Goal: Task Accomplishment & Management: Manage account settings

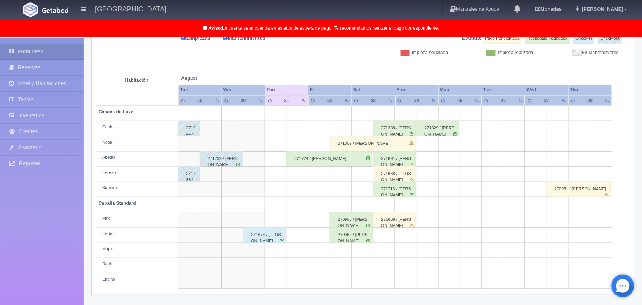
scroll to position [106, 0]
click at [404, 170] on div "271668 / [PERSON_NAME]" at bounding box center [394, 173] width 43 height 15
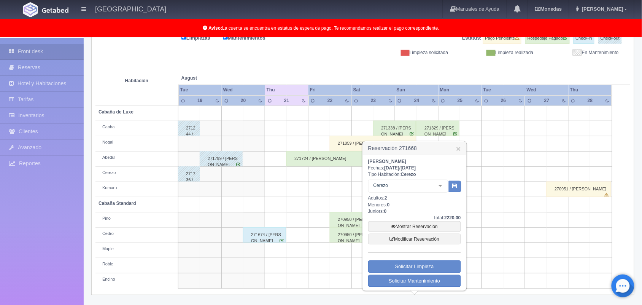
drag, startPoint x: 368, startPoint y: 158, endPoint x: 449, endPoint y: 157, distance: 81.8
click at [449, 157] on div "[PERSON_NAME]: [DATE] / [DATE] Tipo Habitación: [PERSON_NAME] [PERSON_NAME] Cab…" at bounding box center [415, 222] width 104 height 135
copy b "[PERSON_NAME]"
click at [461, 147] on link "×" at bounding box center [459, 149] width 5 height 8
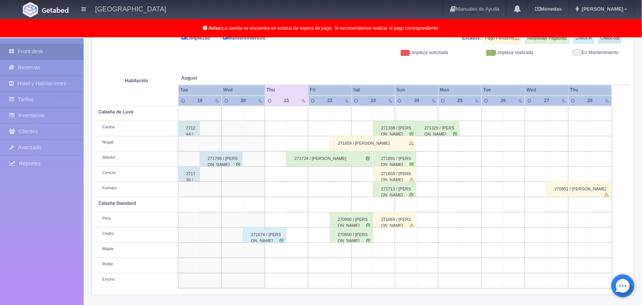
scroll to position [3, 0]
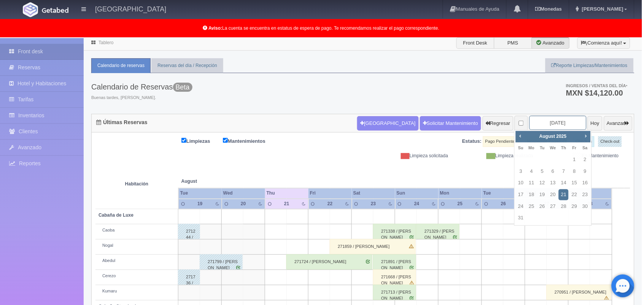
click at [534, 123] on input "[DATE]" at bounding box center [558, 123] width 57 height 14
click at [590, 137] on link "Next" at bounding box center [586, 136] width 8 height 8
click at [587, 191] on link "27" at bounding box center [586, 194] width 10 height 11
type input "2025-09-27"
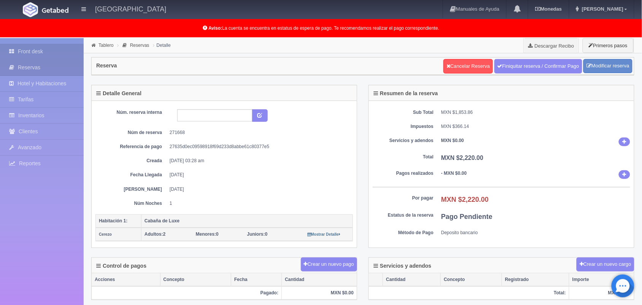
click at [31, 49] on link "Front desk" at bounding box center [42, 52] width 84 height 16
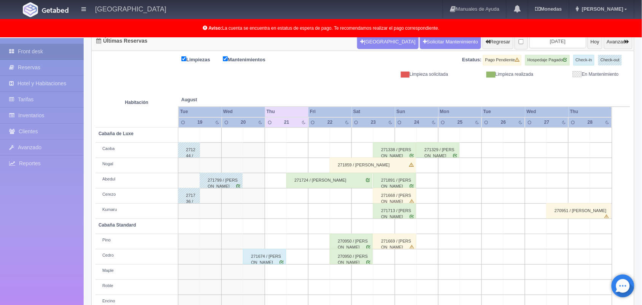
scroll to position [106, 0]
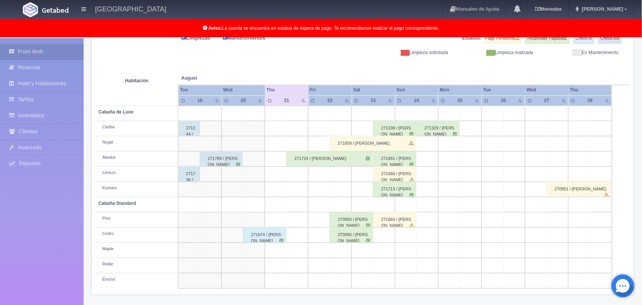
click at [406, 172] on div "271668 / [PERSON_NAME]" at bounding box center [394, 173] width 43 height 15
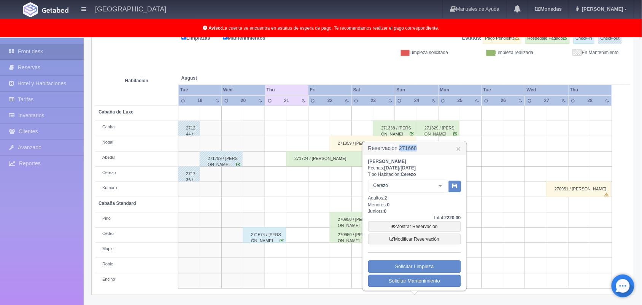
drag, startPoint x: 399, startPoint y: 148, endPoint x: 431, endPoint y: 146, distance: 32.4
click at [431, 146] on h3 "Reservación 271668 ×" at bounding box center [415, 148] width 104 height 13
copy h3 "271668"
click at [431, 146] on h3 "Reservación 271668 ×" at bounding box center [415, 148] width 104 height 13
click at [459, 147] on link "×" at bounding box center [459, 149] width 5 height 8
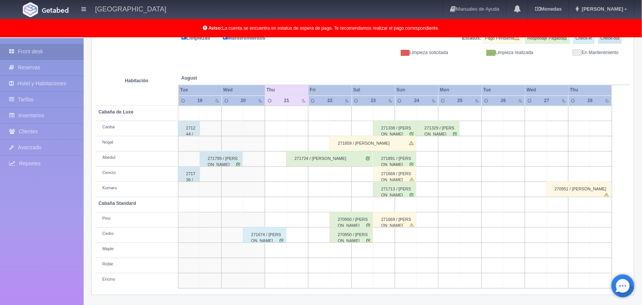
click at [359, 152] on div "271724 / Gustavo Miranda Luna" at bounding box center [330, 158] width 86 height 15
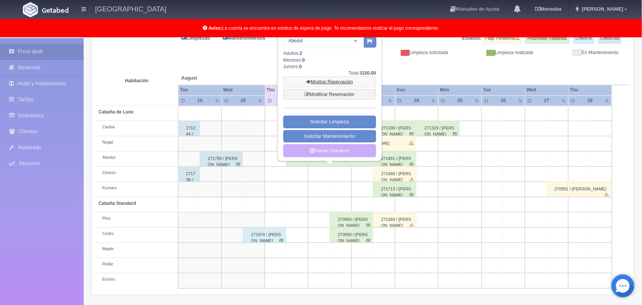
click at [340, 79] on link "Mostrar Reservación" at bounding box center [330, 82] width 93 height 11
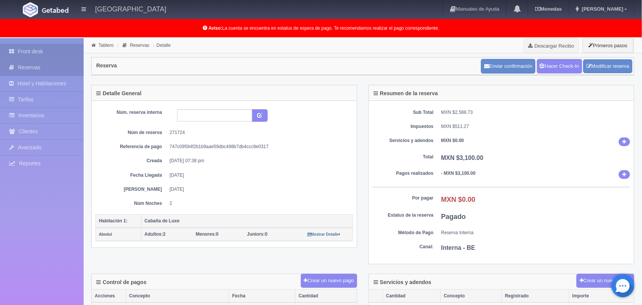
click at [31, 46] on link "Front desk" at bounding box center [42, 52] width 84 height 16
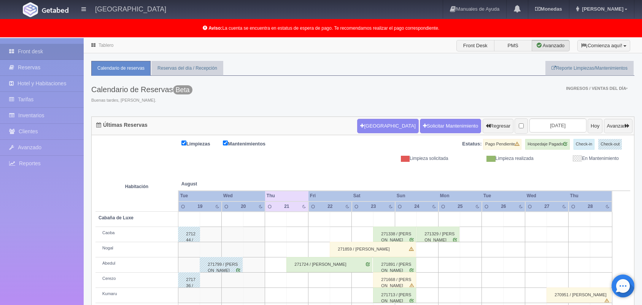
scroll to position [106, 0]
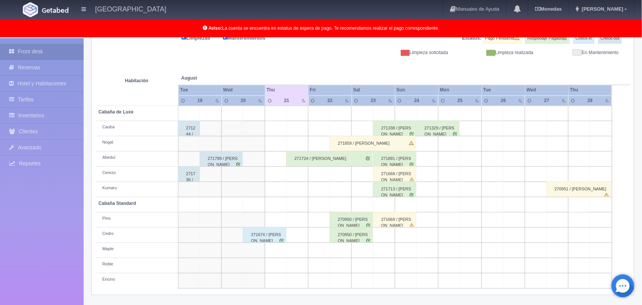
click at [271, 242] on div "271674 / ALDO HUGO VARGAS RODRIGUEZ" at bounding box center [264, 234] width 43 height 15
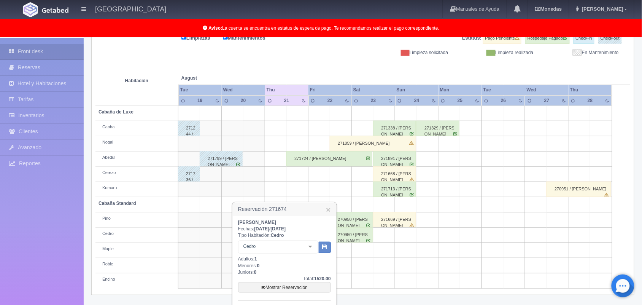
scroll to position [160, 0]
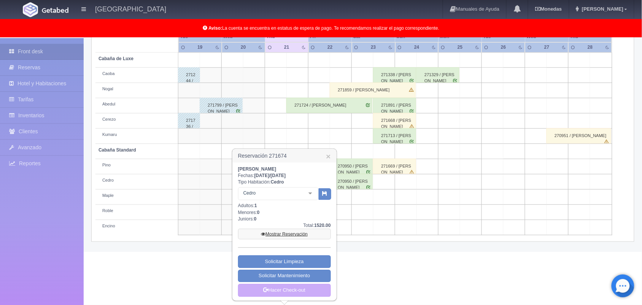
click at [290, 229] on link "Mostrar Reservación" at bounding box center [284, 234] width 93 height 11
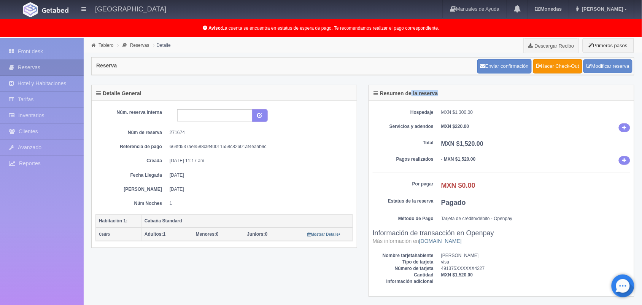
drag, startPoint x: 405, startPoint y: 113, endPoint x: 411, endPoint y: 94, distance: 20.1
click at [411, 94] on div "Resumen de la reserva Hospedaje MXN $1,300.00 Servicios y adendos MXN $220.00 T…" at bounding box center [502, 191] width 266 height 212
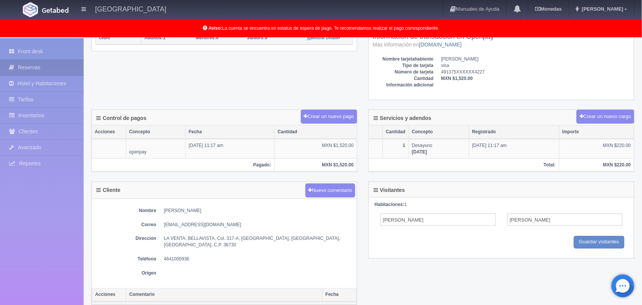
scroll to position [246, 0]
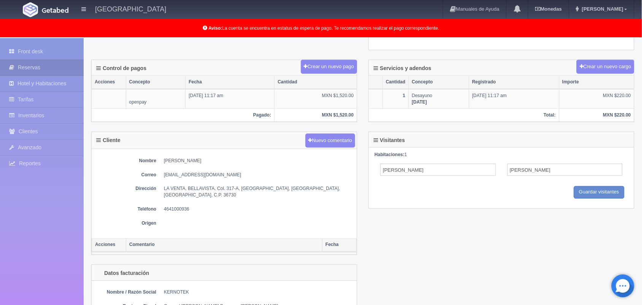
click at [387, 230] on div "Cliente Nuevo comentario Nombre [PERSON_NAME] Correo [EMAIL_ADDRESS][DOMAIN_NAM…" at bounding box center [363, 198] width 555 height 133
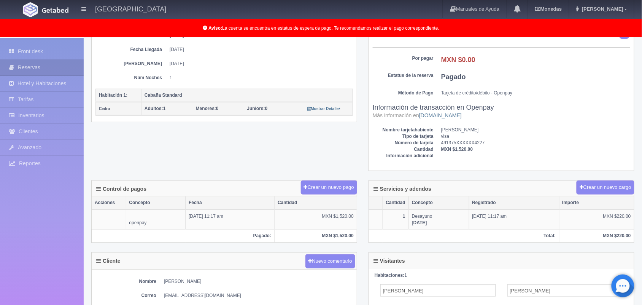
scroll to position [0, 0]
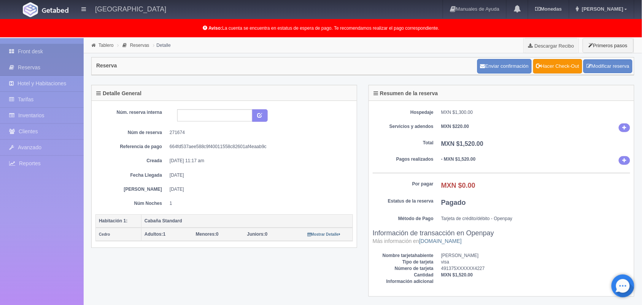
click at [37, 56] on link "Front desk" at bounding box center [42, 52] width 84 height 16
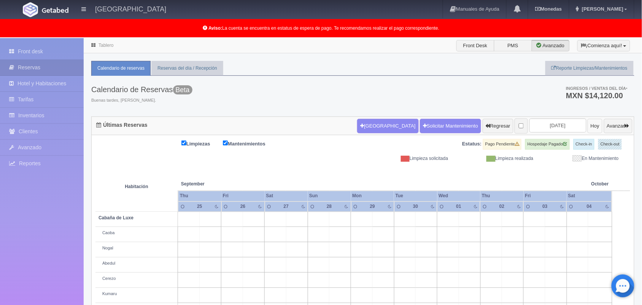
click at [588, 130] on button "Hoy" at bounding box center [595, 126] width 15 height 14
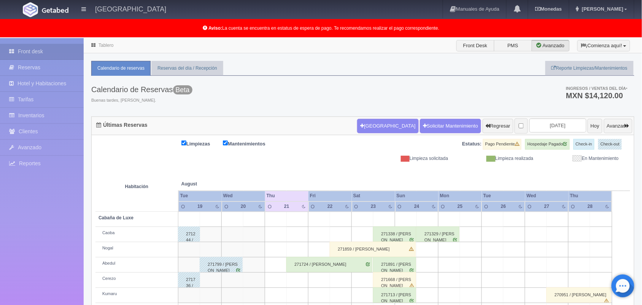
scroll to position [106, 0]
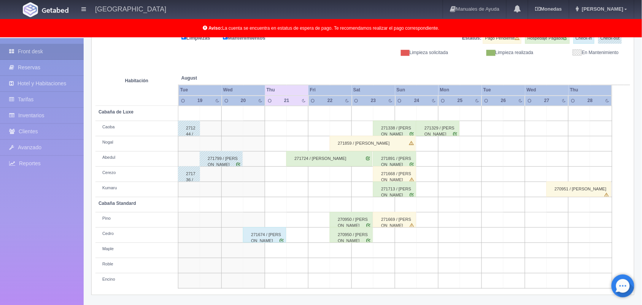
click at [340, 159] on div "271724 / [PERSON_NAME]" at bounding box center [330, 158] width 86 height 15
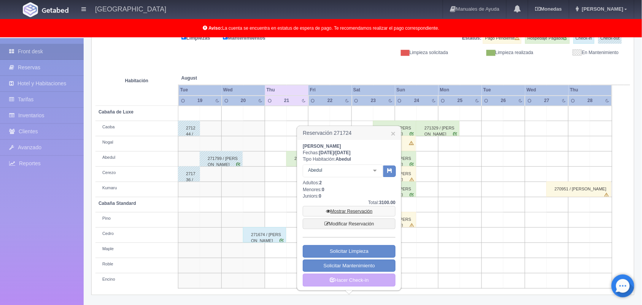
click at [361, 208] on link "Mostrar Reservación" at bounding box center [349, 211] width 93 height 11
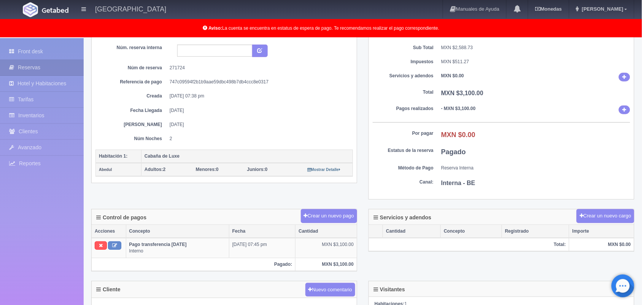
scroll to position [62, 0]
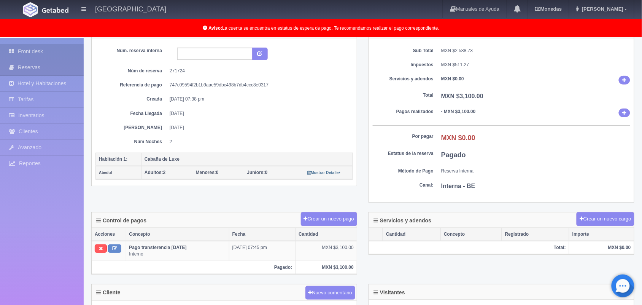
click at [24, 52] on link "Front desk" at bounding box center [42, 52] width 84 height 16
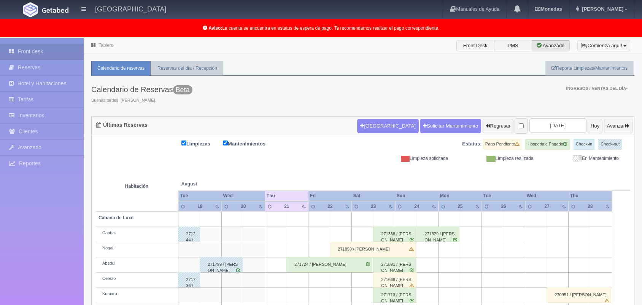
scroll to position [106, 0]
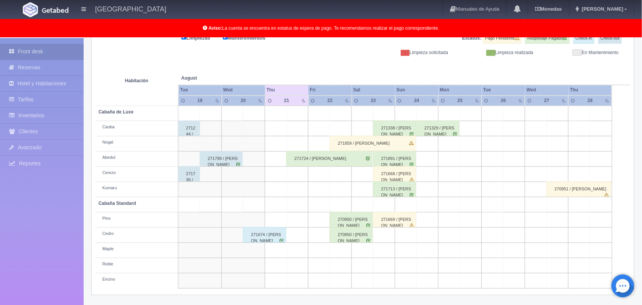
click at [364, 161] on div "271724 / Gustavo Miranda Luna" at bounding box center [330, 158] width 86 height 15
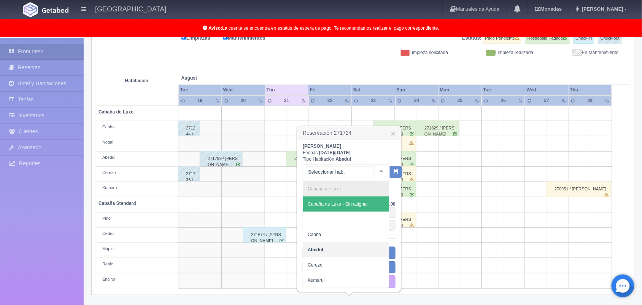
click at [376, 172] on div at bounding box center [381, 170] width 15 height 11
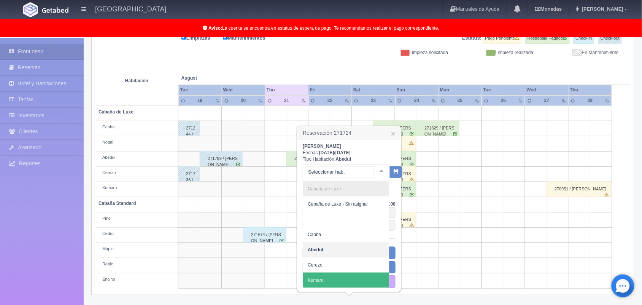
click at [335, 278] on span "Kumaru" at bounding box center [346, 280] width 86 height 15
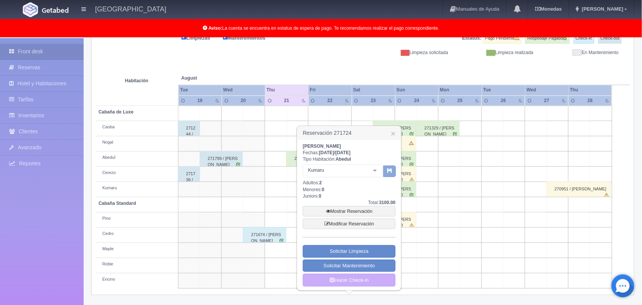
click at [394, 171] on button "button" at bounding box center [390, 171] width 13 height 11
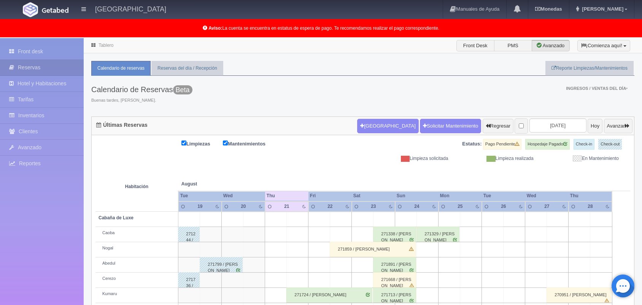
scroll to position [76, 0]
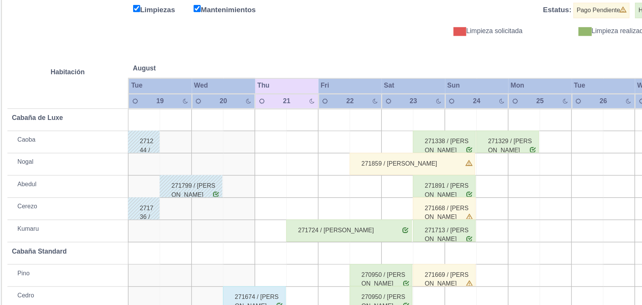
click at [298, 198] on td at bounding box center [298, 203] width 22 height 15
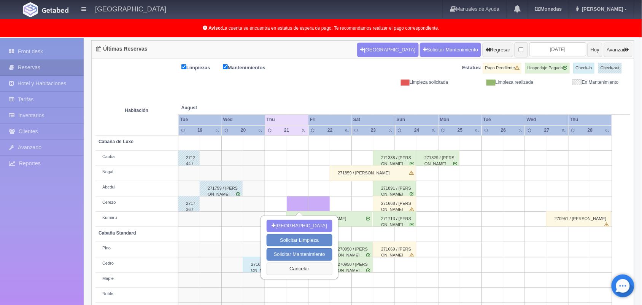
click at [311, 269] on button "Cancelar" at bounding box center [300, 269] width 66 height 13
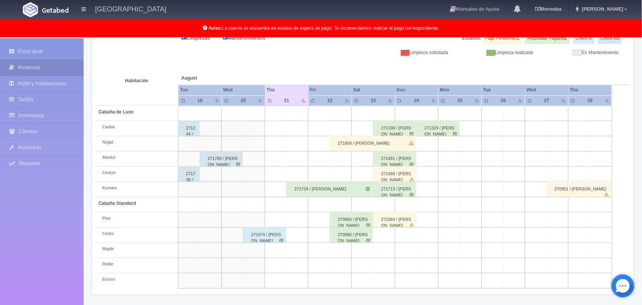
scroll to position [0, 0]
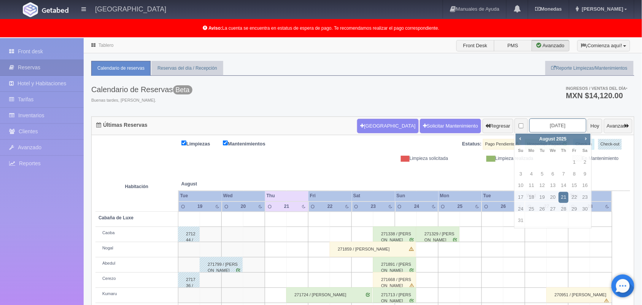
click at [531, 124] on input "[DATE]" at bounding box center [558, 125] width 57 height 14
click at [587, 139] on span "Next" at bounding box center [586, 138] width 6 height 6
click at [577, 174] on link "12" at bounding box center [575, 174] width 10 height 11
type input "2025-09-12"
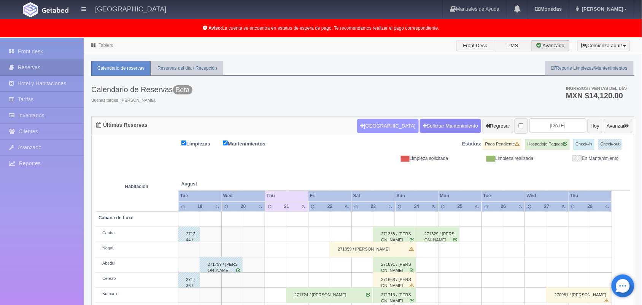
click at [382, 128] on button "[GEOGRAPHIC_DATA]" at bounding box center [387, 126] width 61 height 14
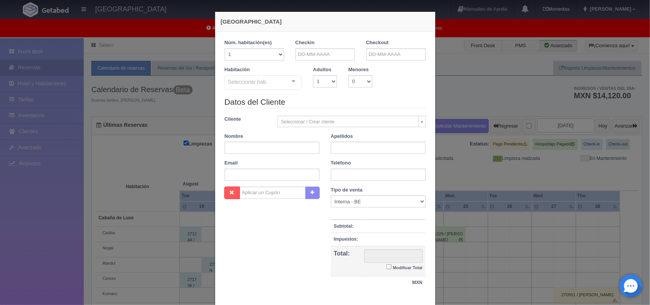
checkbox input "false"
drag, startPoint x: 322, startPoint y: 59, endPoint x: 343, endPoint y: 128, distance: 71.5
click at [343, 128] on body "[GEOGRAPHIC_DATA] Manuales de Ayuda Actualizaciones recientes [GEOGRAPHIC_DATA]…" at bounding box center [325, 224] width 650 height 373
click at [343, 128] on link "21" at bounding box center [341, 125] width 10 height 11
type input "[DATE]"
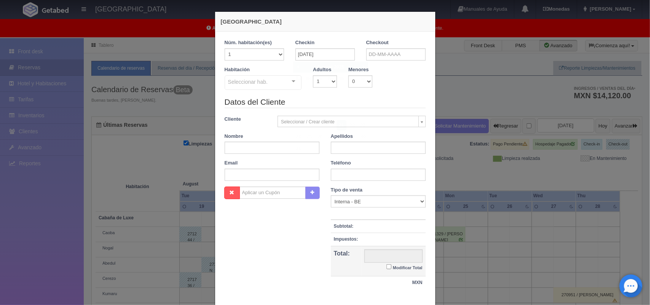
checkbox input "false"
click at [406, 50] on input "text" at bounding box center [395, 54] width 59 height 12
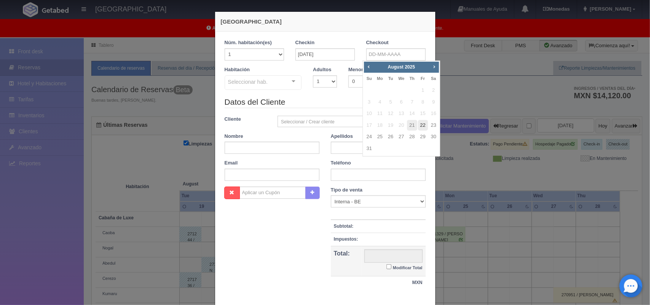
click at [419, 123] on link "22" at bounding box center [423, 125] width 10 height 11
type input "22-08-2025"
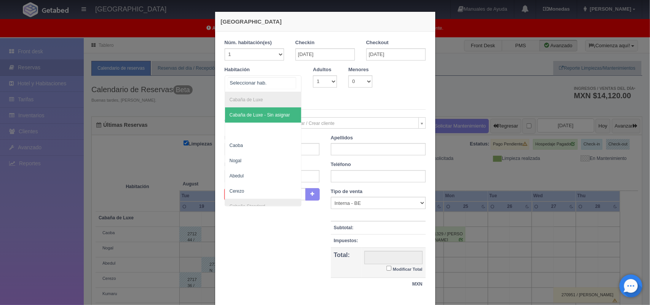
click at [292, 81] on div at bounding box center [293, 81] width 15 height 11
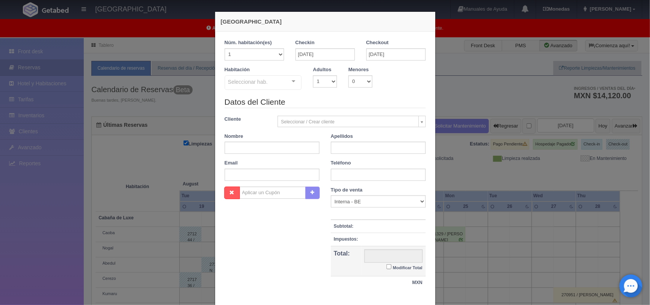
click at [292, 81] on div at bounding box center [293, 81] width 15 height 11
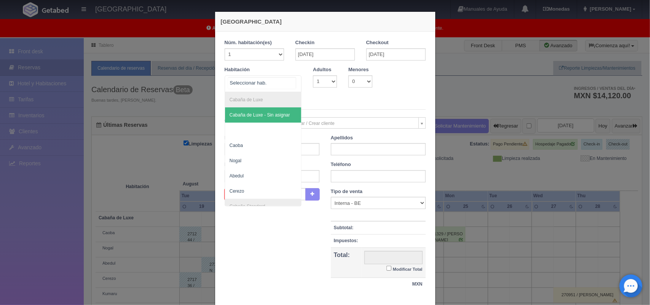
click at [292, 81] on div at bounding box center [293, 81] width 15 height 11
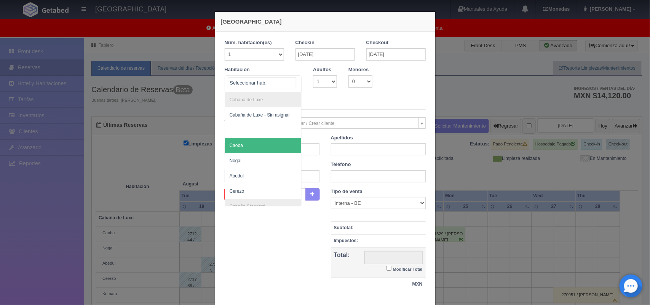
click at [263, 143] on span "Caoba" at bounding box center [263, 145] width 77 height 15
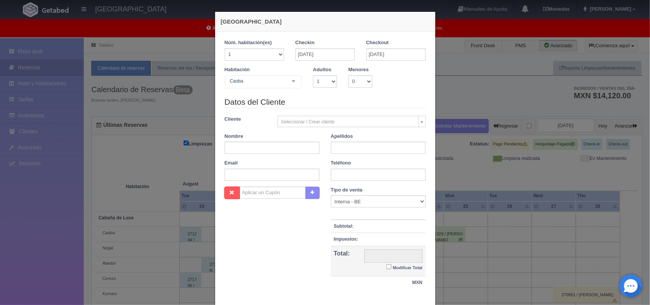
checkbox input "false"
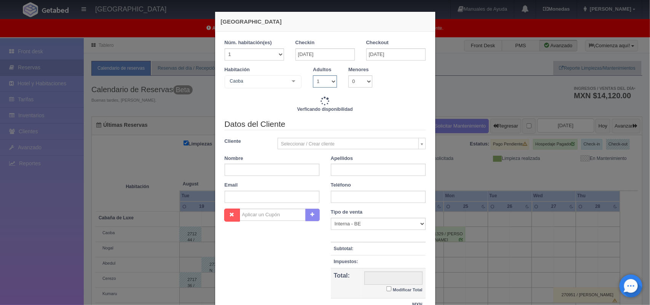
drag, startPoint x: 328, startPoint y: 79, endPoint x: 325, endPoint y: 107, distance: 27.5
click at [325, 107] on div "1 Núm. habitación(es) 1 2 3 4 5 6 7 8 9 10 11 12 13 14 15 16 17 18 19 20 Checki…" at bounding box center [325, 78] width 201 height 79
type input "1500.00"
checkbox input "false"
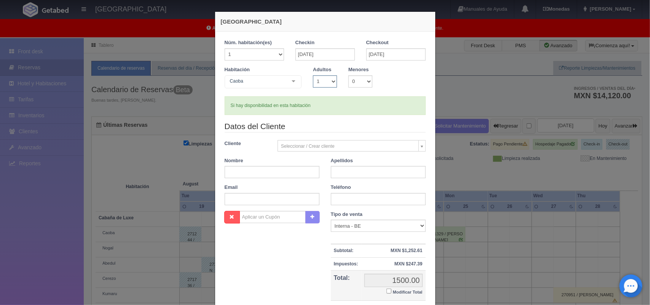
select select "2"
click at [313, 75] on select "1 2 3 4 5 6 7 8 9 10" at bounding box center [325, 81] width 24 height 12
checkbox input "false"
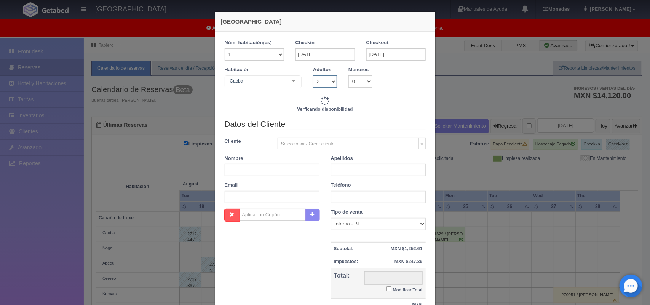
type input "1500.00"
checkbox input "false"
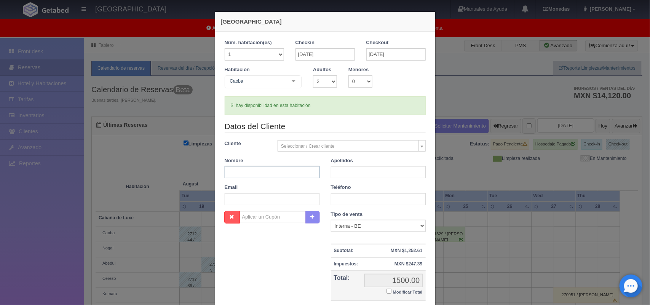
click at [279, 172] on input "text" at bounding box center [272, 172] width 95 height 12
type input "Liliana"
click at [342, 172] on input "text" at bounding box center [378, 172] width 95 height 12
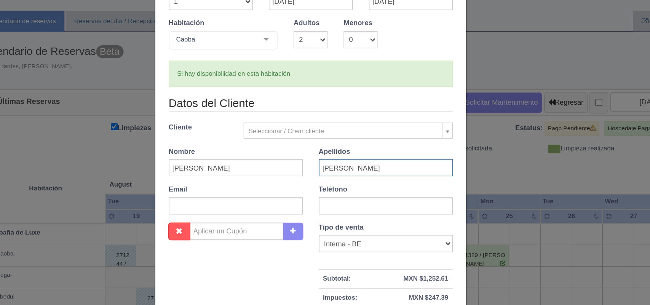
type input "Rodriguez Aguilar"
click at [348, 200] on input "text" at bounding box center [378, 199] width 95 height 12
type input "5633960972"
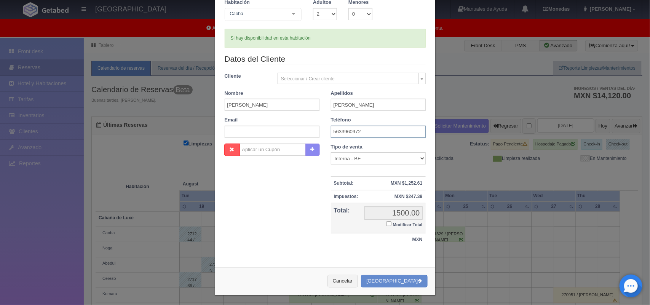
scroll to position [70, 0]
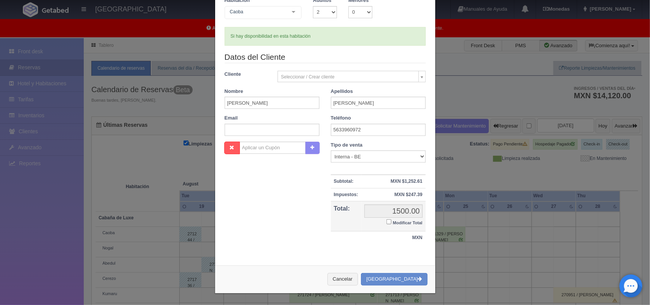
click at [386, 223] on input "Modificar Total" at bounding box center [388, 221] width 5 height 5
checkbox input "true"
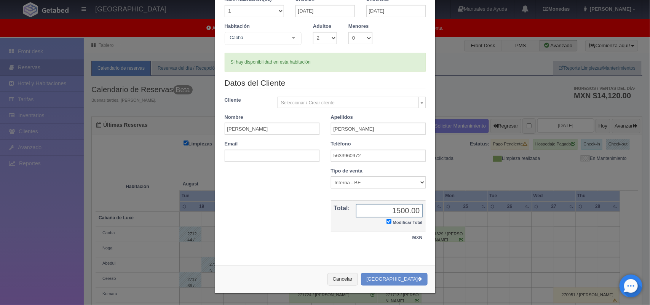
scroll to position [44, 0]
type input "1400.00"
click at [399, 282] on button "Crear Reserva" at bounding box center [394, 279] width 66 height 13
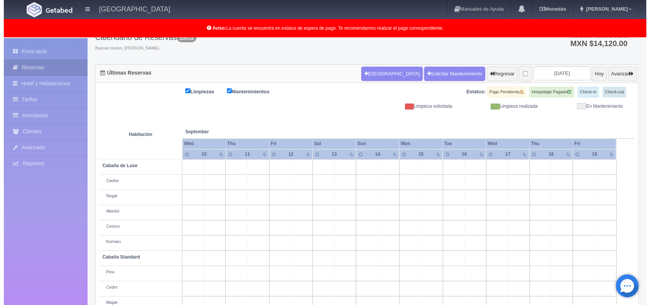
scroll to position [48, 0]
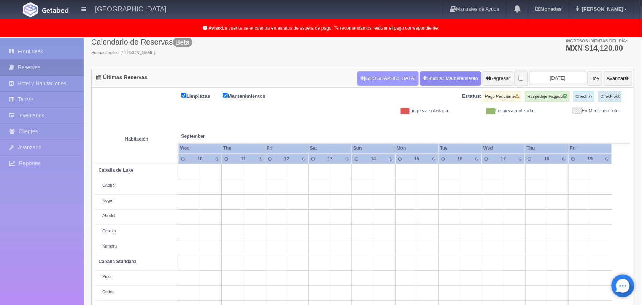
click at [374, 75] on button "[GEOGRAPHIC_DATA]" at bounding box center [387, 78] width 61 height 14
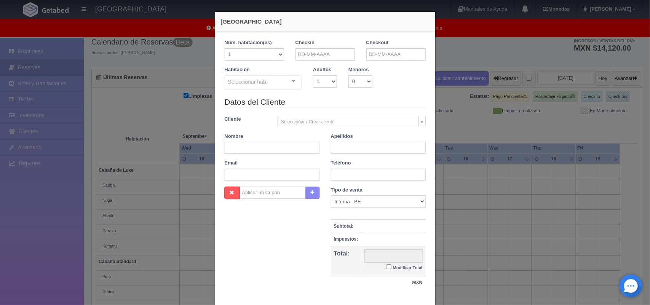
checkbox input "false"
click at [317, 51] on input "text" at bounding box center [324, 54] width 59 height 12
click at [362, 70] on link "Next" at bounding box center [363, 66] width 8 height 8
click at [355, 98] on link "12" at bounding box center [352, 102] width 10 height 11
type input "12-09-2025"
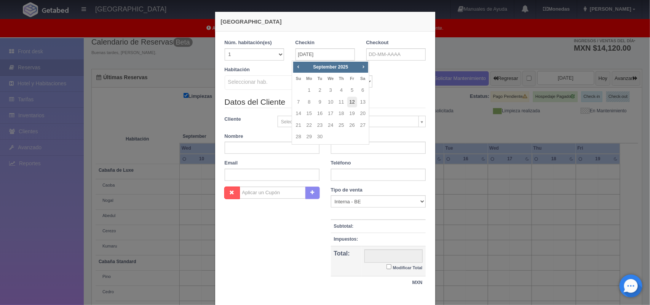
checkbox input "false"
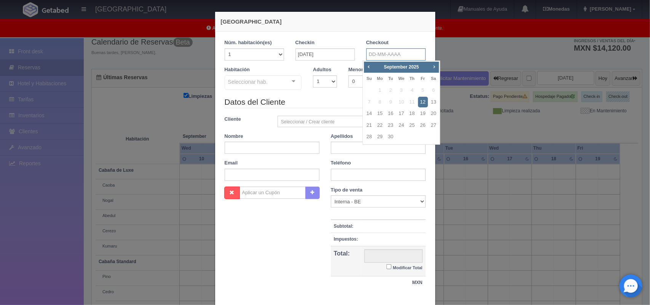
click at [400, 56] on input "text" at bounding box center [395, 54] width 59 height 12
click at [368, 111] on link "14" at bounding box center [369, 113] width 10 height 11
type input "[DATE]"
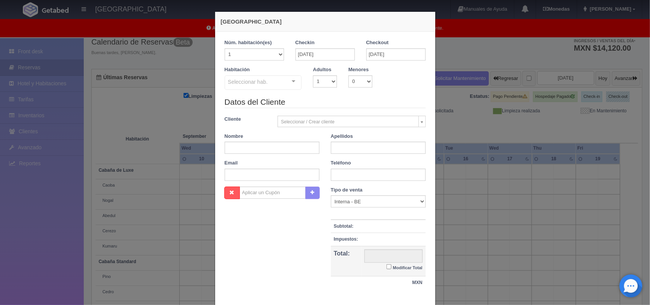
checkbox input "false"
click at [258, 147] on input "text" at bounding box center [272, 148] width 95 height 12
paste input "Jancarlo"
type input "Jancarlo"
click at [351, 150] on input "text" at bounding box center [378, 148] width 95 height 12
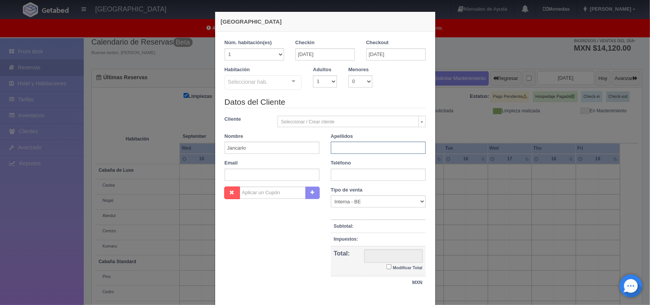
paste input "cardelas cuevas"
type input "cardelas cuevas"
click at [344, 177] on input "text" at bounding box center [378, 175] width 95 height 12
paste input "55 1494 4738"
click at [337, 174] on input "55 1494 4738" at bounding box center [378, 175] width 95 height 12
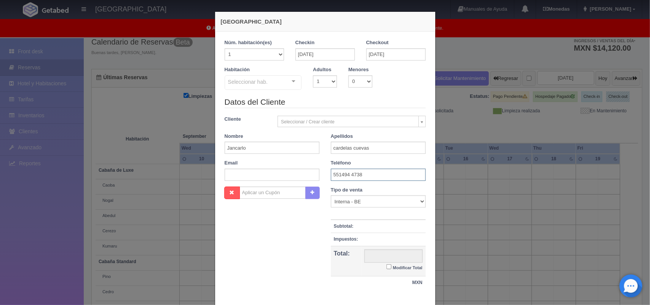
click at [347, 175] on input "551494 4738" at bounding box center [378, 175] width 95 height 12
type input "5514944738"
click at [275, 176] on input "text" at bounding box center [272, 175] width 95 height 12
paste input "jancarlocardelas@gmail.com"
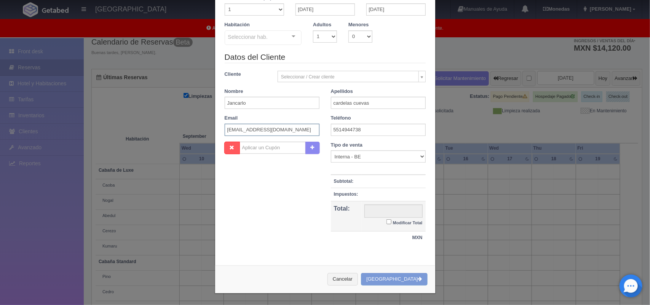
scroll to position [0, 0]
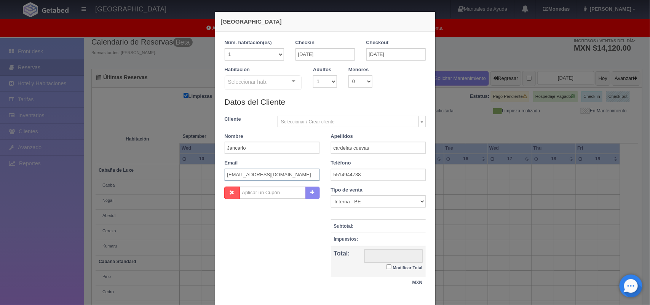
type input "jancarlocardelas@gmail.com"
click at [275, 53] on select "1 2 3 4 5 6 7 8 9 10 11 12 13 14 15 16 17 18 19 20" at bounding box center [254, 54] width 59 height 12
click at [225, 48] on select "1 2 3 4 5 6 7 8 9 10 11 12 13 14 15 16 17 18 19 20" at bounding box center [254, 54] width 59 height 12
drag, startPoint x: 328, startPoint y: 80, endPoint x: 318, endPoint y: 105, distance: 26.5
click at [318, 105] on form "1 Núm. habitación(es) 1 2 3 4 5 6 7 8 9 10 11 12 13 14 15 16 17 18 19 20 Checki…" at bounding box center [325, 168] width 201 height 258
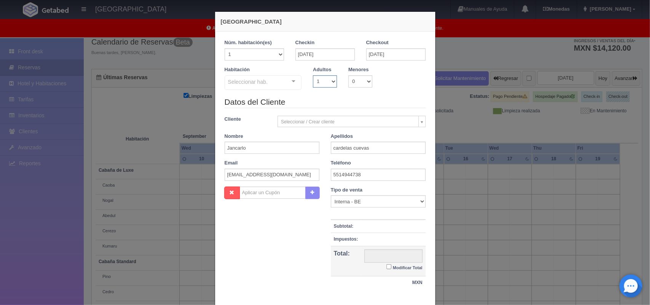
select select "2"
click at [313, 75] on select "1 2 3 4 5 6 7 8 9 10" at bounding box center [325, 81] width 24 height 12
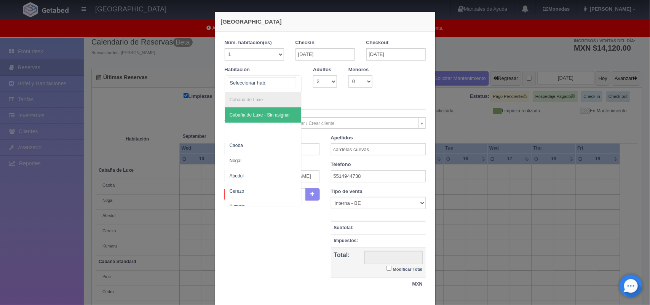
click at [290, 80] on div at bounding box center [293, 81] width 15 height 11
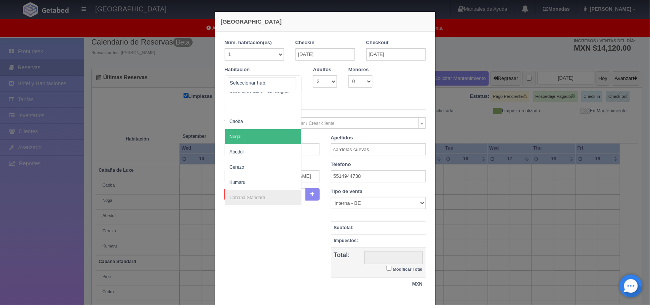
scroll to position [6, 0]
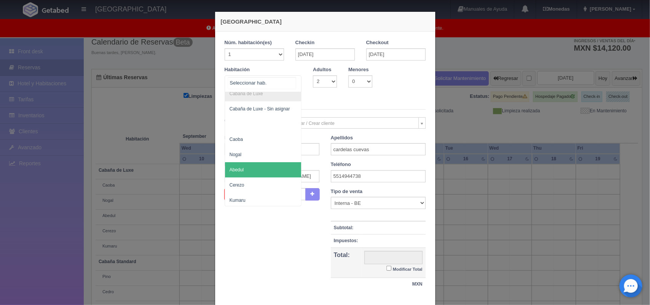
click at [248, 171] on span "Abedul" at bounding box center [263, 169] width 77 height 15
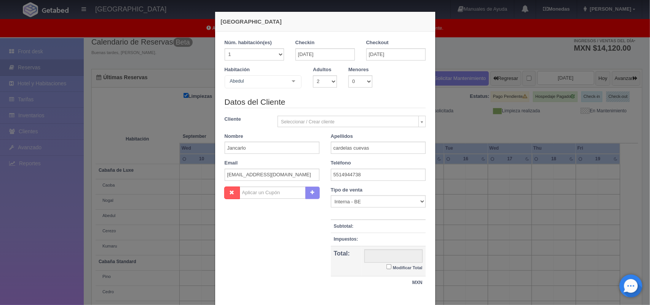
checkbox input "false"
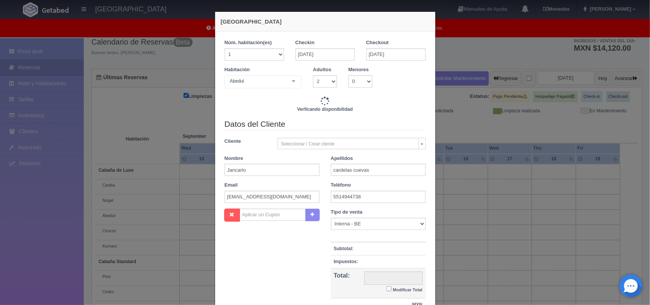
type input "4020.00"
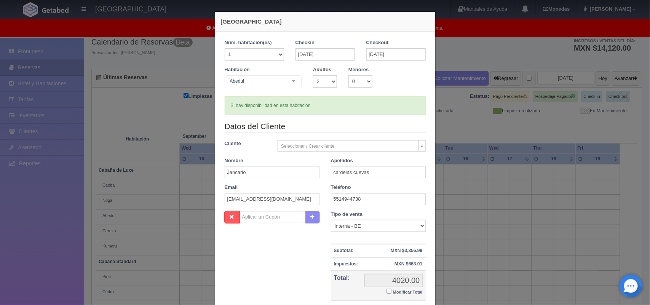
scroll to position [70, 0]
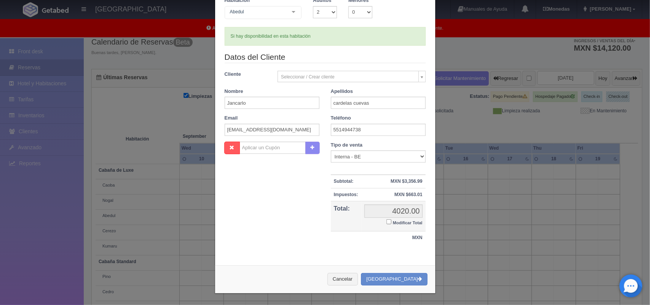
click at [386, 220] on input "Modificar Total" at bounding box center [388, 221] width 5 height 5
checkbox input "true"
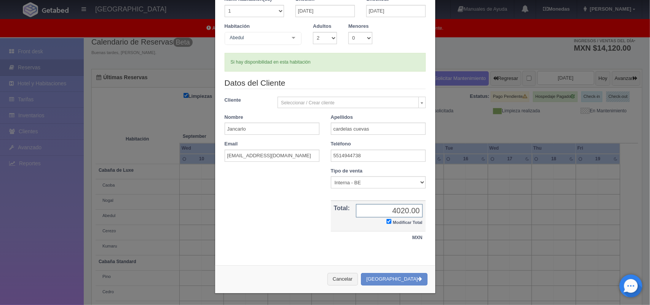
scroll to position [44, 0]
type input "38"
click at [394, 277] on button "[GEOGRAPHIC_DATA]" at bounding box center [394, 279] width 66 height 13
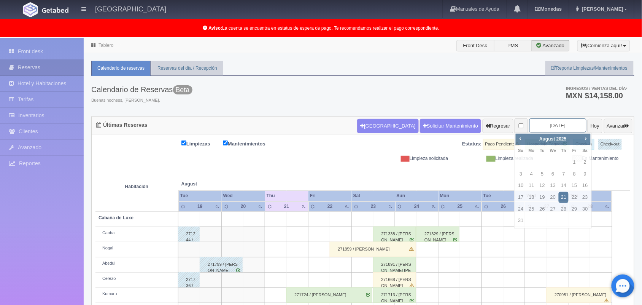
click at [539, 120] on input "[DATE]" at bounding box center [558, 125] width 57 height 14
click at [585, 136] on span "Next" at bounding box center [586, 138] width 6 height 6
click at [585, 174] on link "13" at bounding box center [586, 174] width 10 height 11
type input "[DATE]"
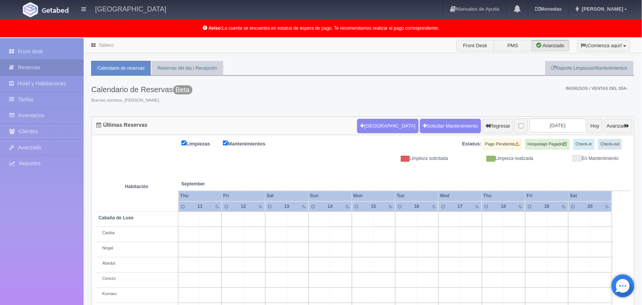
scroll to position [105, 0]
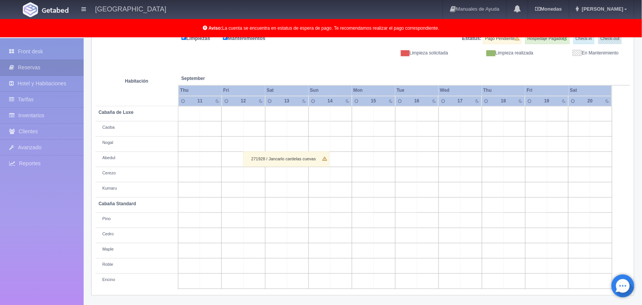
click at [301, 162] on div "271928 / Jancarlo cardelas cuevas" at bounding box center [287, 158] width 86 height 15
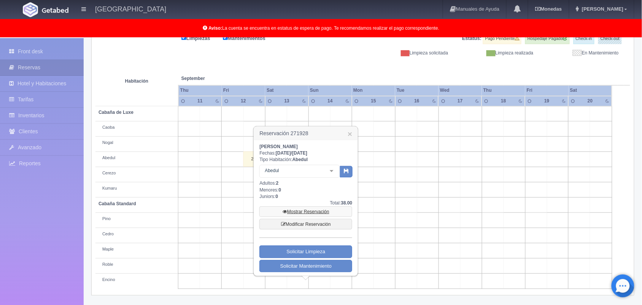
click at [313, 206] on link "Mostrar Reservación" at bounding box center [306, 211] width 93 height 11
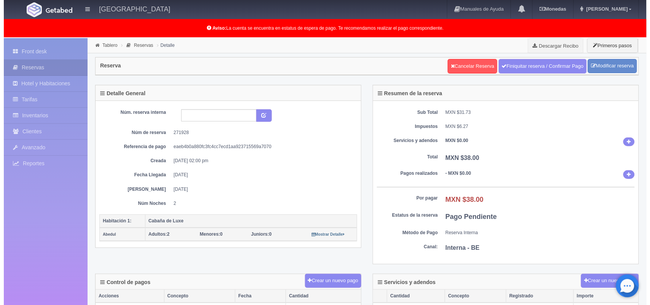
scroll to position [0, 0]
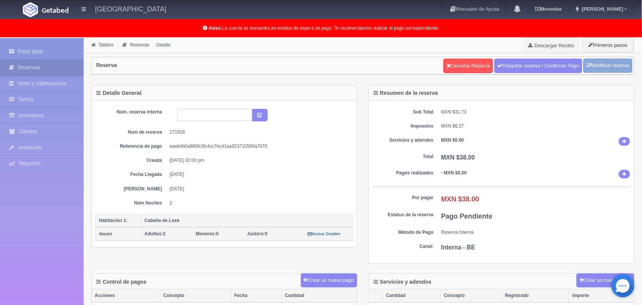
click at [598, 61] on link "Modificar reserva" at bounding box center [608, 66] width 49 height 14
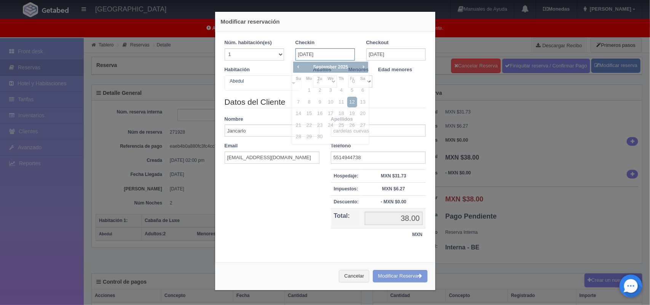
click at [318, 53] on input "[DATE]" at bounding box center [324, 54] width 59 height 12
click at [340, 103] on link "11" at bounding box center [341, 102] width 10 height 11
type input "[DATE]"
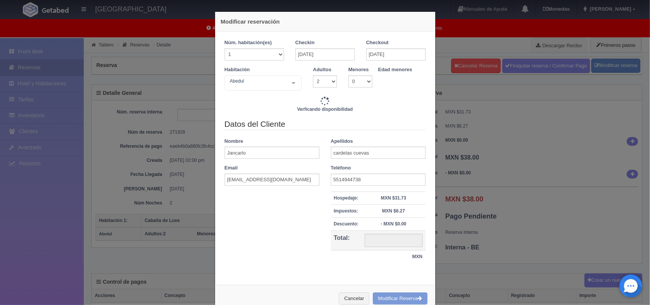
type input "5520.00"
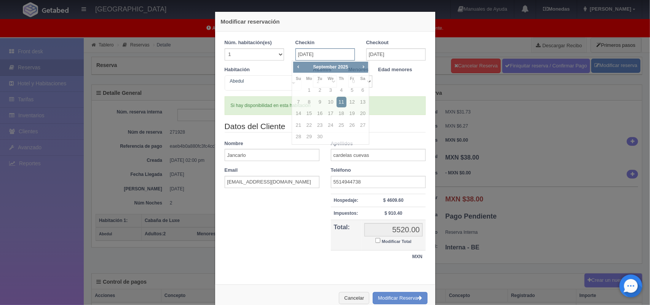
click at [339, 53] on input "[DATE]" at bounding box center [324, 54] width 59 height 12
click at [347, 102] on link "12" at bounding box center [352, 102] width 10 height 11
type input "12-09-2025"
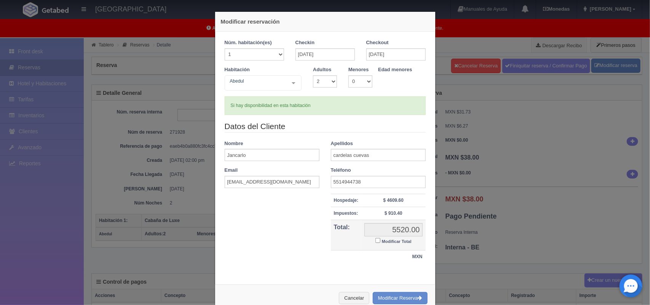
checkbox input "false"
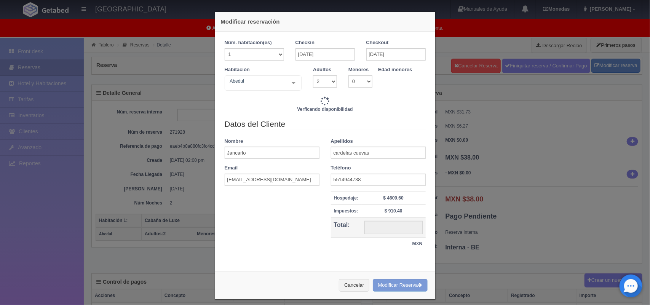
type input "4020.00"
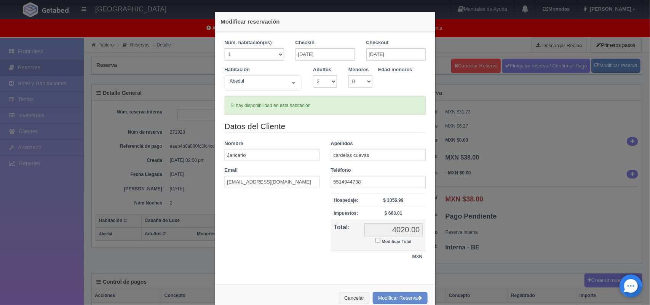
click at [375, 241] on input "Modificar Total" at bounding box center [377, 240] width 5 height 5
checkbox input "true"
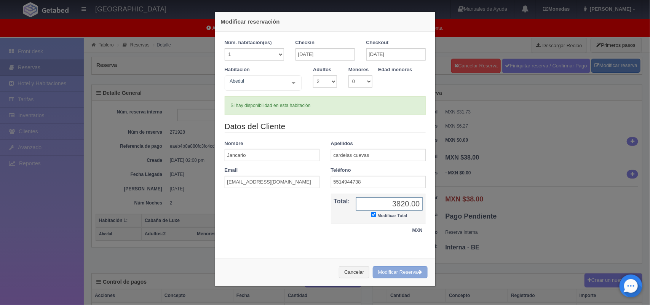
type input "3820.00"
click at [403, 271] on button "Modificar Reserva" at bounding box center [400, 272] width 55 height 13
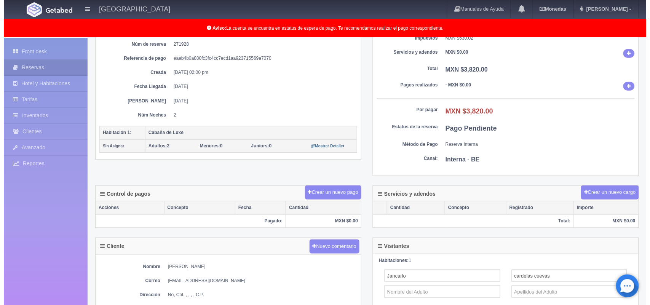
scroll to position [84, 0]
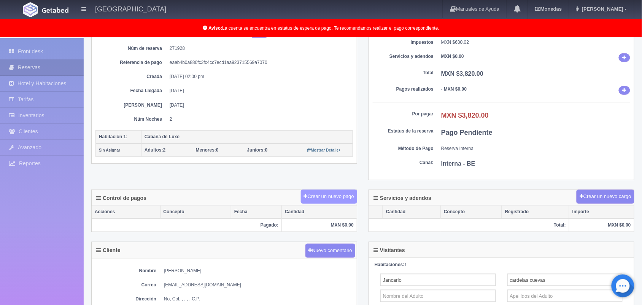
click at [346, 200] on button "Crear un nuevo pago" at bounding box center [329, 197] width 56 height 14
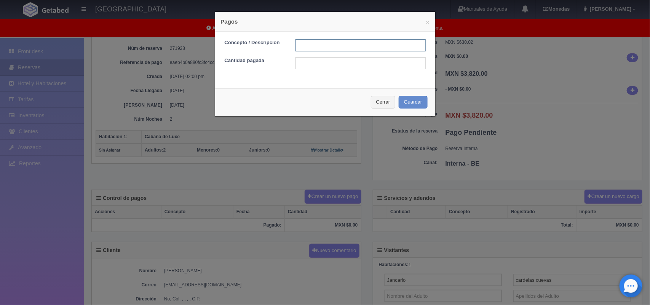
click at [344, 46] on input "text" at bounding box center [360, 45] width 130 height 12
type input "Pago transferencia"
click at [323, 62] on input "text" at bounding box center [360, 63] width 130 height 12
type input "1910.00"
click at [414, 102] on button "Guardar" at bounding box center [412, 102] width 29 height 13
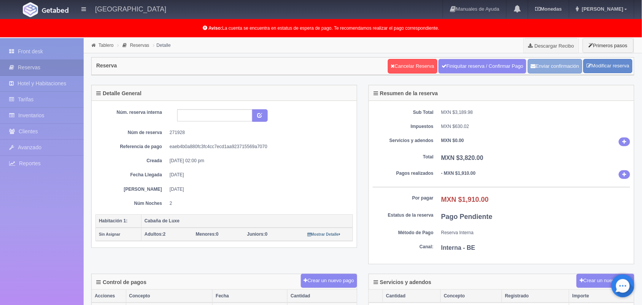
click at [554, 65] on button "Enviar confirmación" at bounding box center [555, 66] width 54 height 14
click at [53, 50] on link "Front desk" at bounding box center [42, 52] width 84 height 16
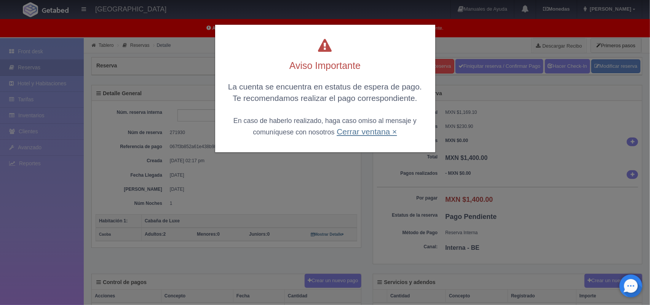
click at [353, 135] on link "Cerrar ventana ×" at bounding box center [366, 131] width 60 height 9
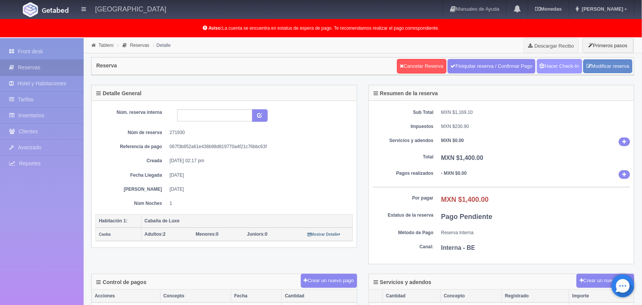
click at [562, 61] on link "Hacer Check-In" at bounding box center [559, 66] width 45 height 14
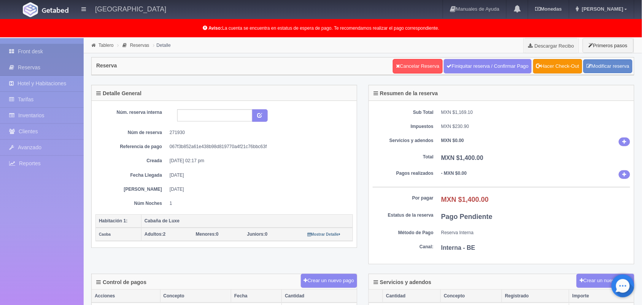
click at [58, 50] on link "Front desk" at bounding box center [42, 52] width 84 height 16
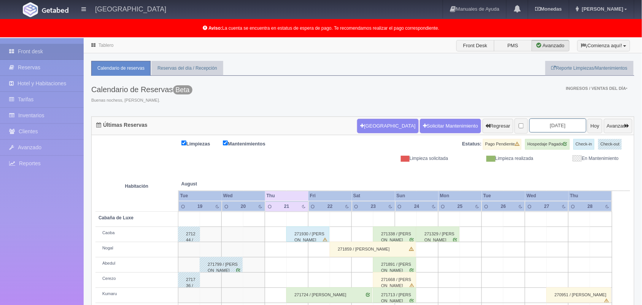
click at [551, 119] on input "[DATE]" at bounding box center [558, 125] width 57 height 14
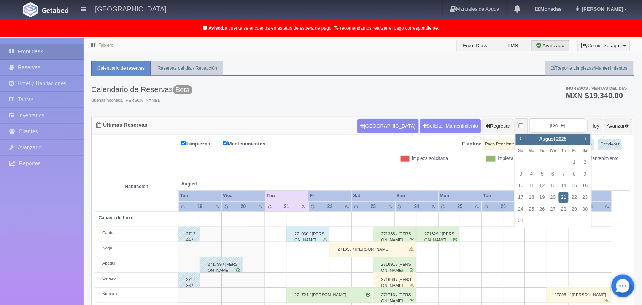
click at [587, 140] on span "Next" at bounding box center [586, 138] width 6 height 6
click at [574, 196] on link "24" at bounding box center [575, 197] width 10 height 11
type input "[DATE]"
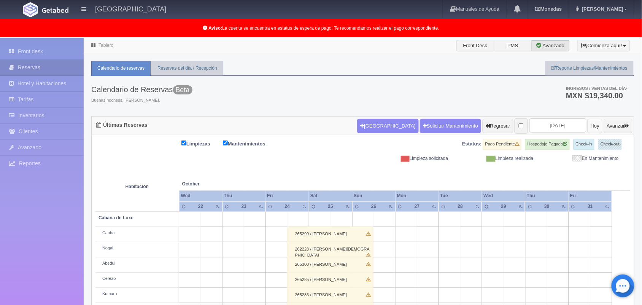
click at [588, 130] on button "Hoy" at bounding box center [595, 126] width 15 height 14
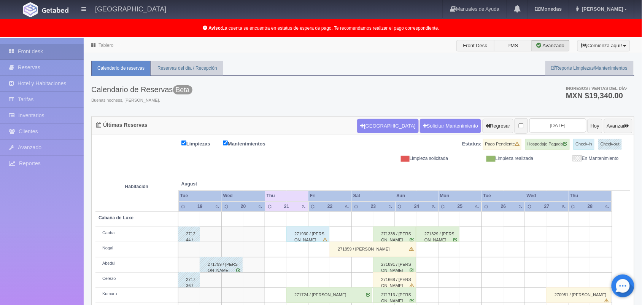
scroll to position [106, 0]
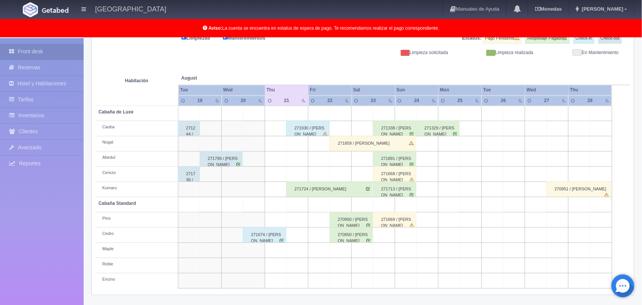
click at [271, 190] on td at bounding box center [276, 189] width 22 height 15
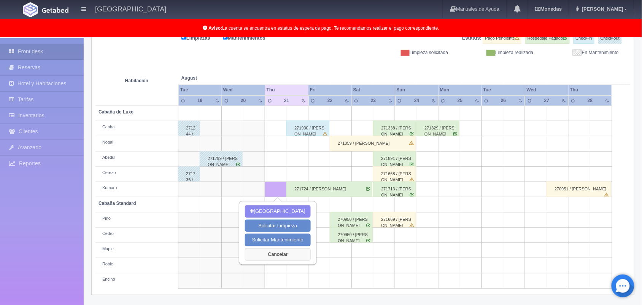
click at [274, 254] on button "Cancelar" at bounding box center [278, 254] width 66 height 13
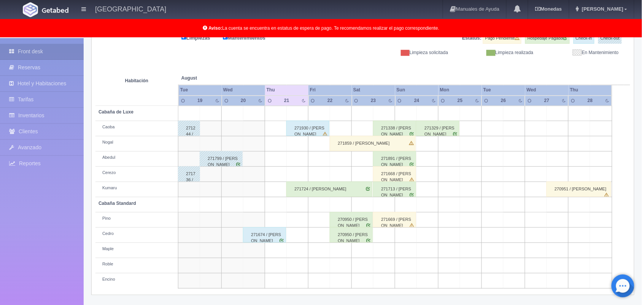
click at [393, 175] on div "271668 / [PERSON_NAME]" at bounding box center [394, 173] width 43 height 15
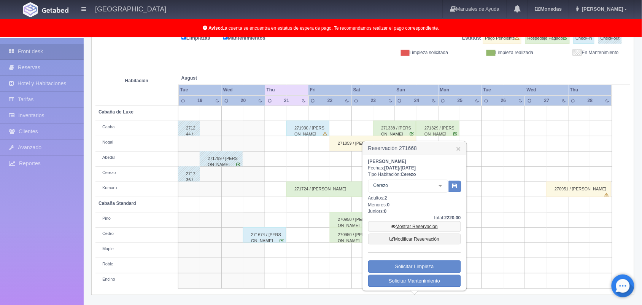
click at [421, 228] on link "Mostrar Reservación" at bounding box center [414, 226] width 93 height 11
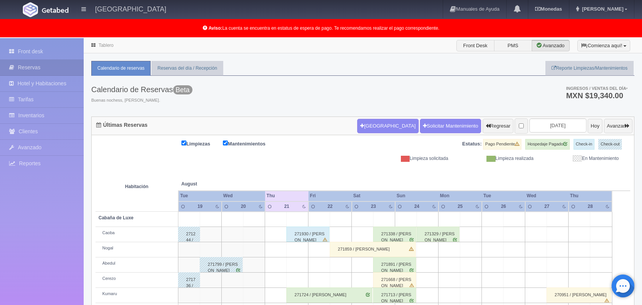
scroll to position [106, 0]
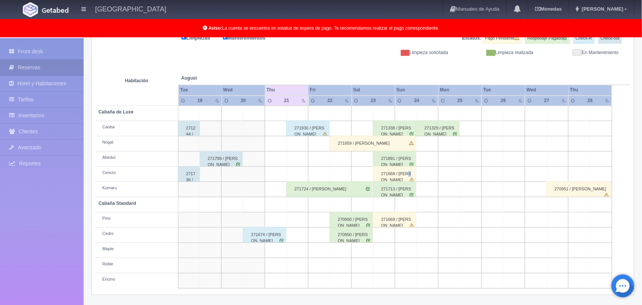
drag, startPoint x: 411, startPoint y: 170, endPoint x: 407, endPoint y: 174, distance: 5.4
click at [407, 174] on div "271668 / Brenda Yamileth Uribe Rosales" at bounding box center [394, 173] width 43 height 15
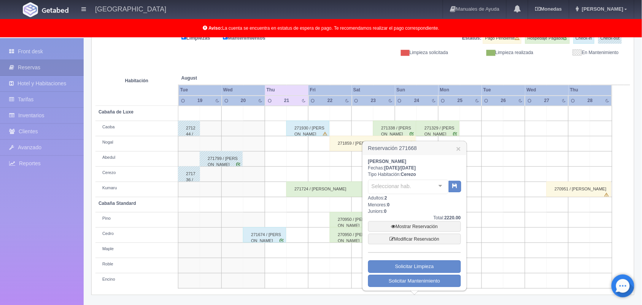
click at [407, 174] on b "Cerezo" at bounding box center [408, 174] width 15 height 5
click at [414, 225] on link "Mostrar Reservación" at bounding box center [414, 226] width 93 height 11
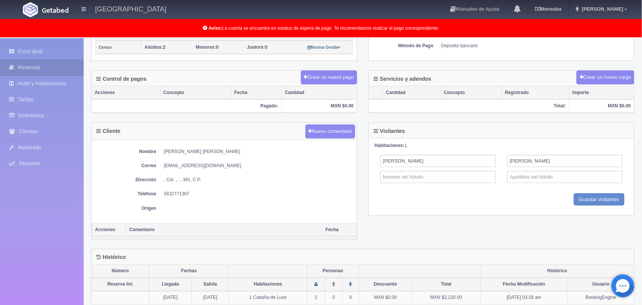
scroll to position [198, 0]
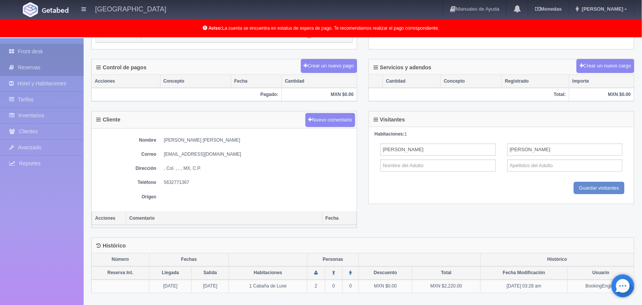
click at [56, 52] on link "Front desk" at bounding box center [42, 52] width 84 height 16
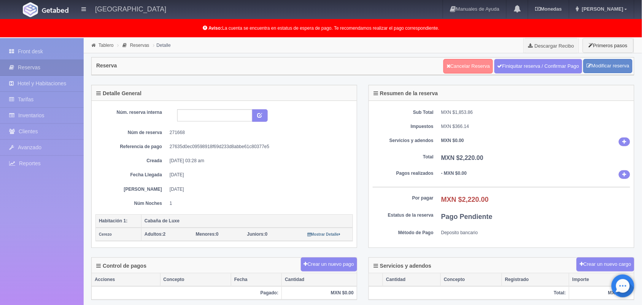
click at [463, 65] on link "Cancelar Reserva" at bounding box center [468, 66] width 49 height 14
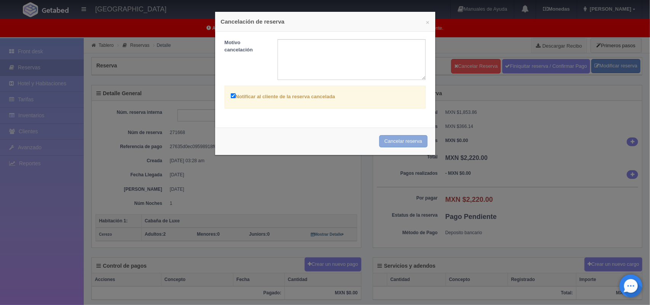
click at [392, 141] on button "Cancelar reserva" at bounding box center [403, 141] width 48 height 13
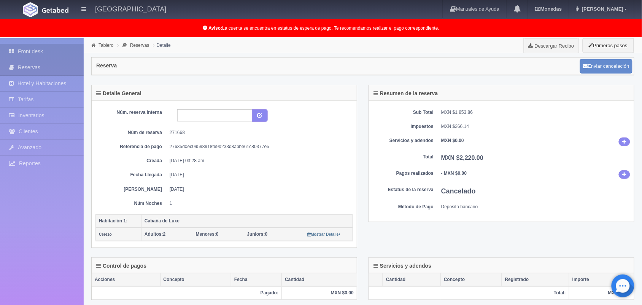
click at [65, 46] on link "Front desk" at bounding box center [42, 52] width 84 height 16
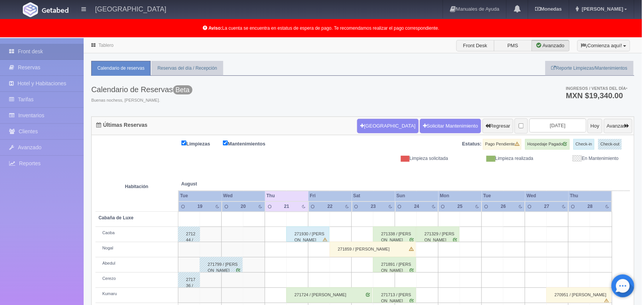
scroll to position [106, 0]
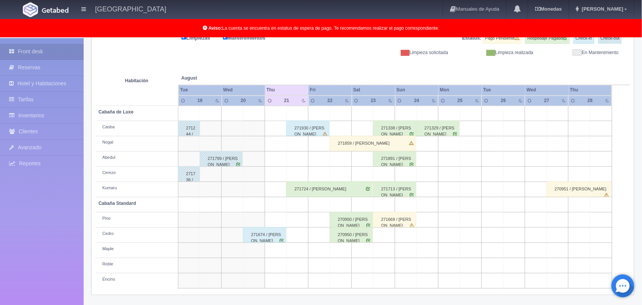
click at [400, 220] on div "271669 / Brenda Yamileth Uribe Rosales" at bounding box center [394, 219] width 43 height 15
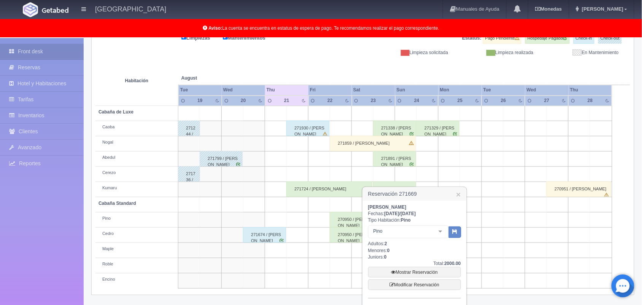
click at [412, 247] on div "Brenda Yamileth Uribe Rosales Fechas: 2025-08-23 / 2025-08-24 Tipo Habitación: …" at bounding box center [414, 268] width 93 height 129
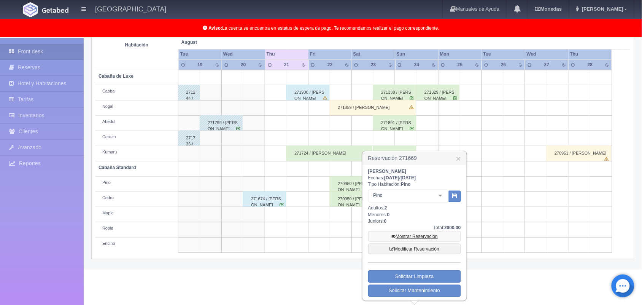
click at [419, 238] on link "Mostrar Reservación" at bounding box center [414, 236] width 93 height 11
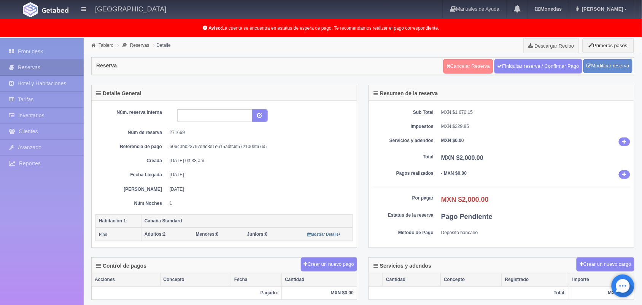
click at [462, 66] on link "Cancelar Reserva" at bounding box center [468, 66] width 49 height 14
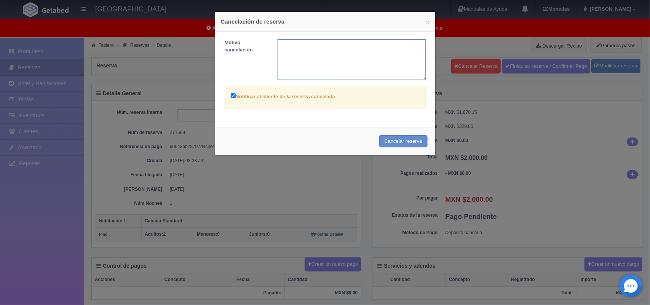
click at [330, 59] on textarea at bounding box center [351, 59] width 148 height 41
click at [286, 47] on textarea "NO ELIZO EL PAGO" at bounding box center [351, 59] width 148 height 41
click at [293, 48] on textarea "NO RELIZO EL PAGO" at bounding box center [351, 59] width 148 height 41
click at [347, 49] on textarea "NO REALIZO EL PAGO" at bounding box center [351, 59] width 148 height 41
type textarea "NO REALIZO EL PAGO"
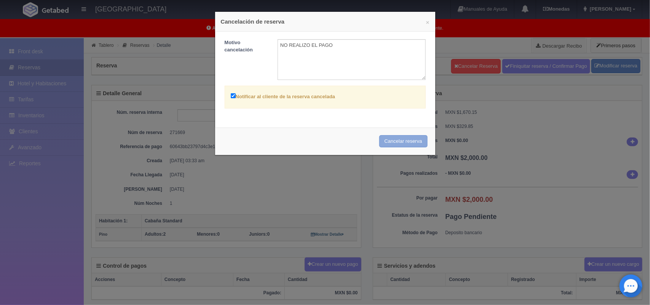
click at [391, 138] on button "Cancelar reserva" at bounding box center [403, 141] width 48 height 13
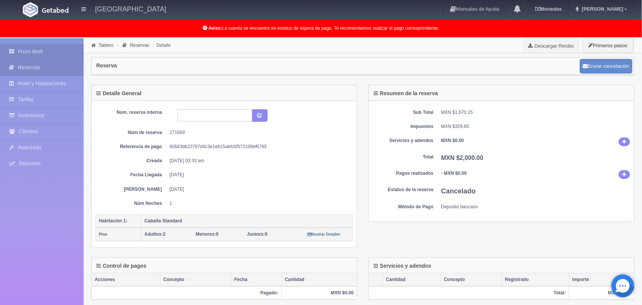
click at [53, 53] on link "Front desk" at bounding box center [42, 52] width 84 height 16
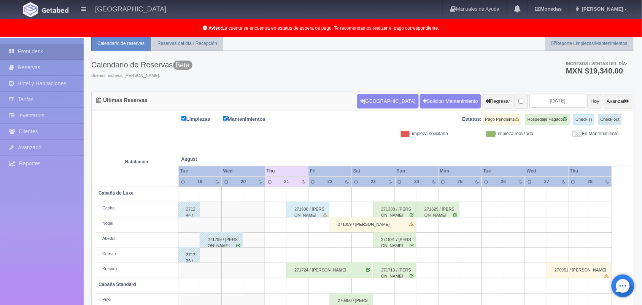
scroll to position [24, 0]
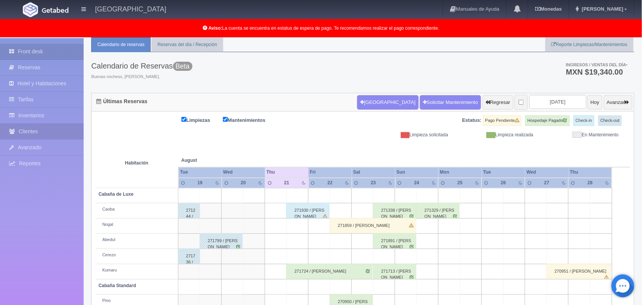
click at [56, 133] on link "Clientes" at bounding box center [42, 132] width 84 height 16
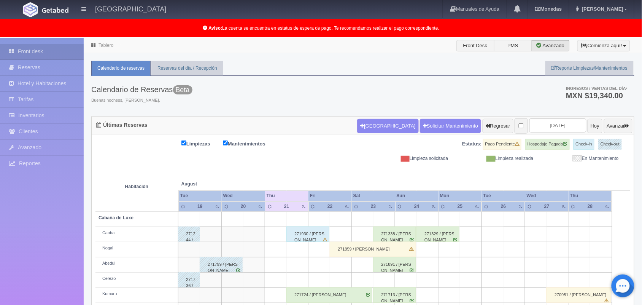
scroll to position [106, 0]
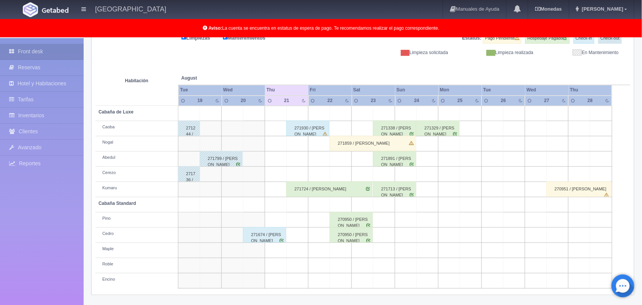
click at [303, 220] on td at bounding box center [298, 219] width 22 height 15
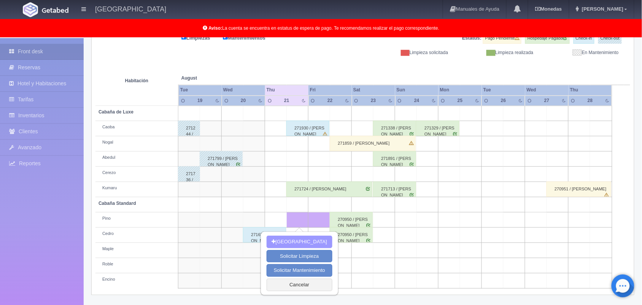
click at [315, 241] on button "Nueva Reserva" at bounding box center [300, 242] width 66 height 13
type input "21-08-2025"
type input "22-08-2025"
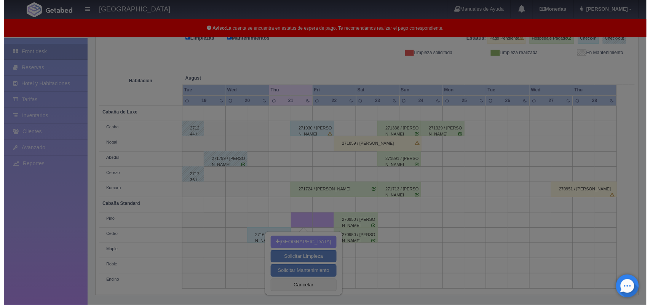
scroll to position [105, 0]
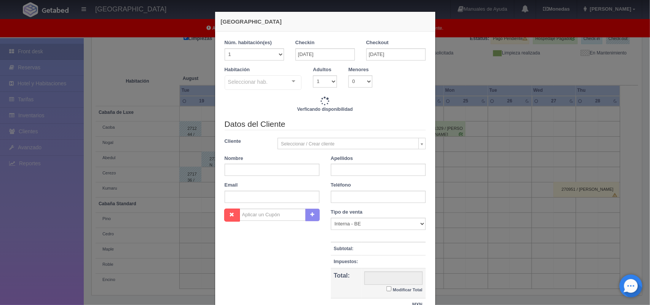
checkbox input "false"
type input "1300.00"
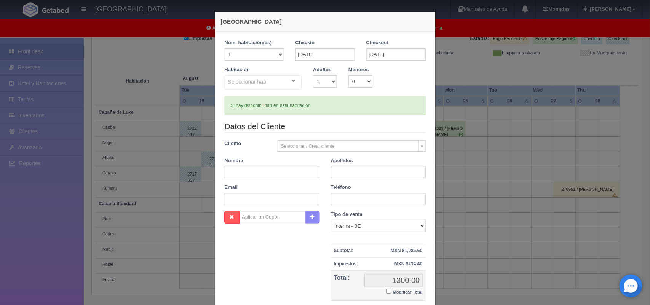
checkbox input "false"
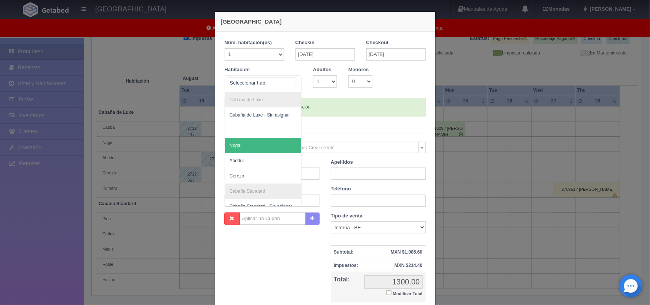
drag, startPoint x: 292, startPoint y: 83, endPoint x: 273, endPoint y: 150, distance: 70.3
click at [273, 92] on div "Cabaña de Luxe Cabaña de Luxe - Sin asignar Nogal Abedul Cerezo Cabaña Standard…" at bounding box center [263, 83] width 77 height 17
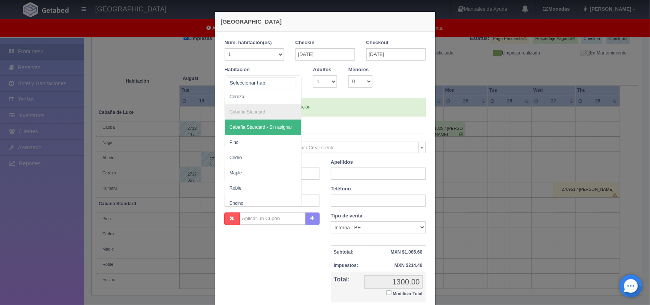
scroll to position [86, 0]
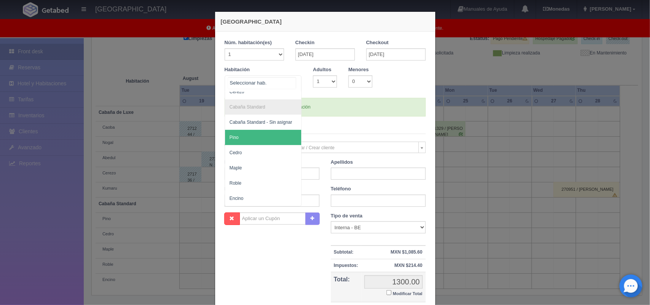
click at [279, 135] on span "Pino" at bounding box center [263, 137] width 77 height 15
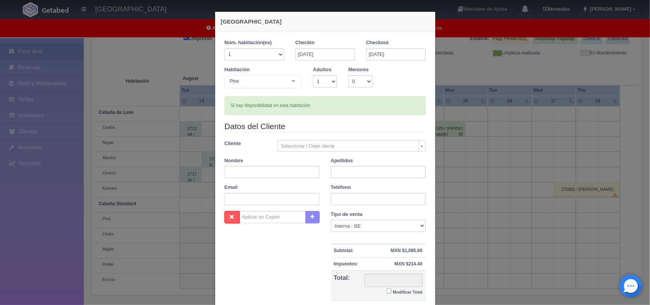
checkbox input "false"
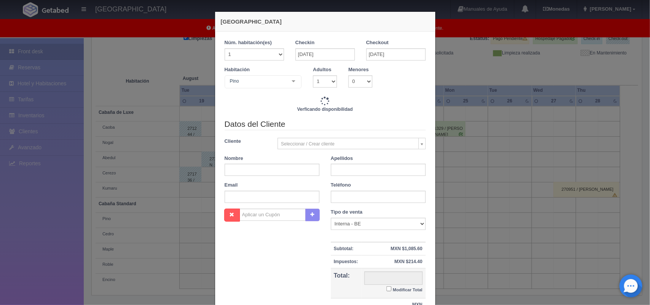
type input "1300.00"
checkbox input "false"
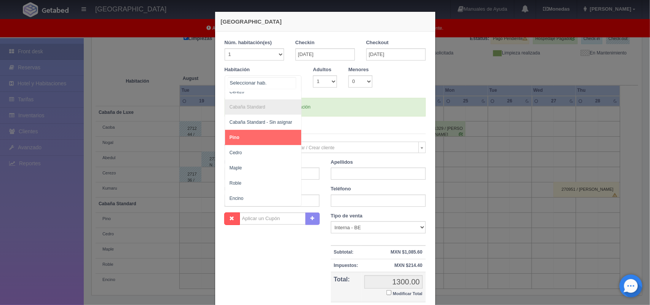
click at [292, 80] on div at bounding box center [293, 81] width 15 height 11
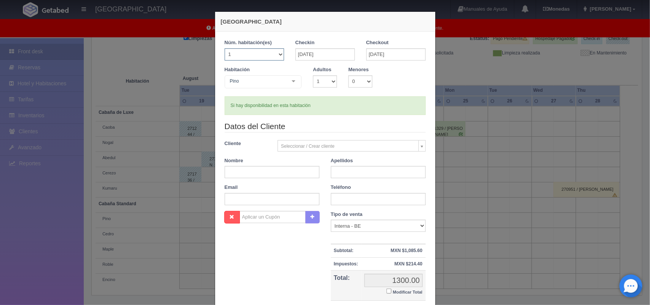
click at [276, 54] on select "1 2 3 4 5 6 7 8 9 10 11 12 13 14 15 16 17 18 19 20" at bounding box center [254, 54] width 59 height 12
select select "2"
click at [225, 48] on select "1 2 3 4 5 6 7 8 9 10 11 12 13 14 15 16 17 18 19 20" at bounding box center [254, 54] width 59 height 12
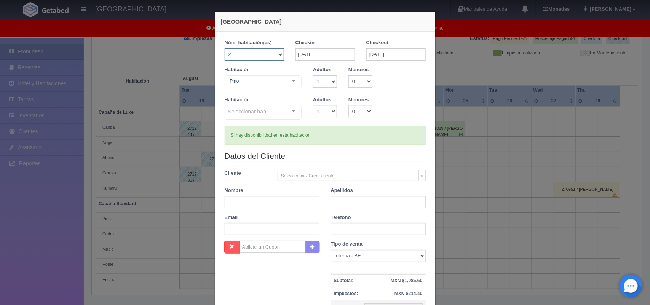
checkbox input "false"
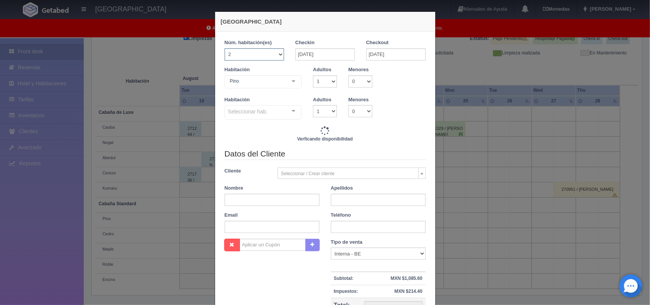
type input "2600.00"
checkbox input "false"
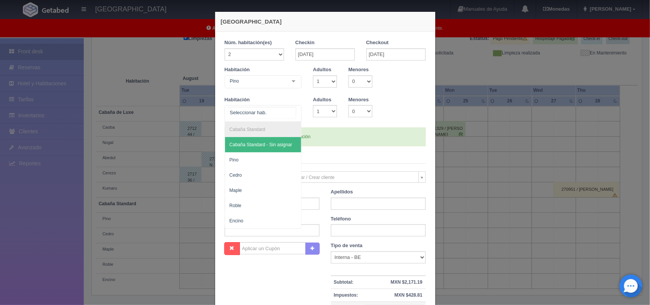
click at [291, 106] on div at bounding box center [293, 110] width 15 height 11
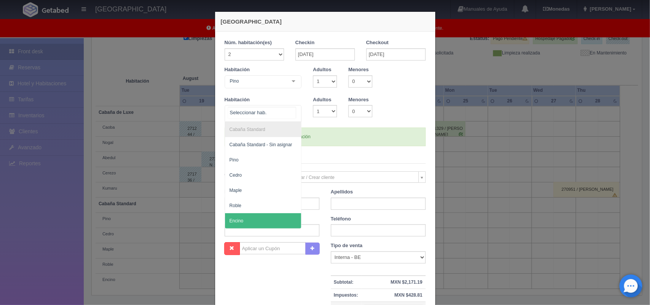
click at [247, 214] on span "Encino" at bounding box center [263, 220] width 77 height 15
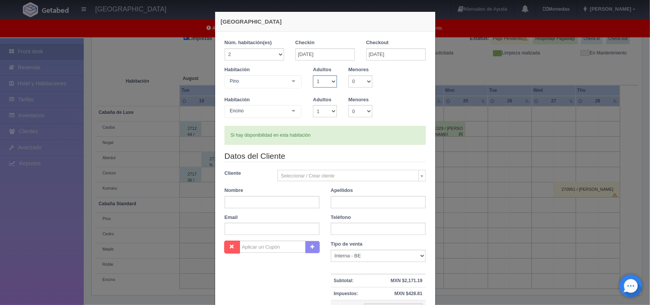
click at [328, 84] on select "1 2 3 4 5 6 7 8 9 10" at bounding box center [325, 81] width 24 height 12
select select "2"
click at [313, 75] on select "1 2 3 4 5 6 7 8 9 10" at bounding box center [325, 81] width 24 height 12
checkbox input "false"
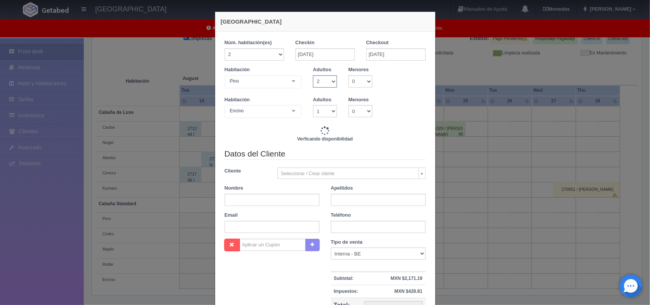
type input "2600.00"
checkbox input "false"
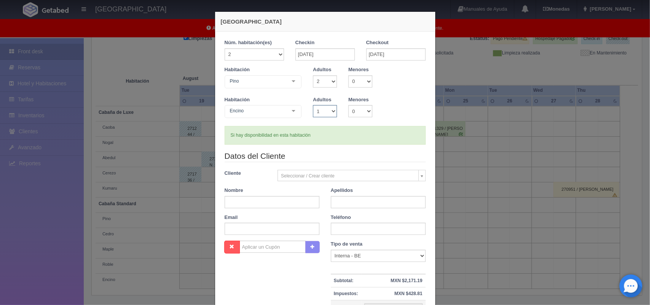
click at [325, 109] on select "1 2 3 4 5 6 7 8 9 10" at bounding box center [325, 111] width 24 height 12
select select "2"
click at [313, 105] on select "1 2 3 4 5 6 7 8 9 10" at bounding box center [325, 111] width 24 height 12
checkbox input "false"
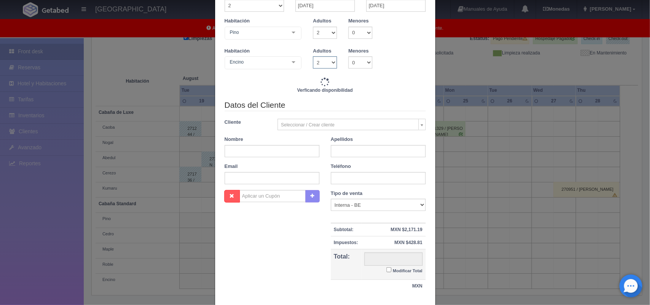
type input "2600.00"
checkbox input "false"
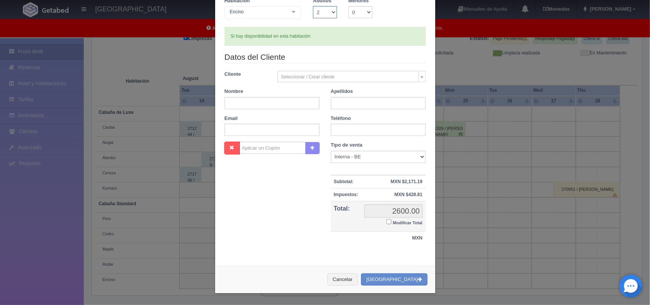
scroll to position [0, 0]
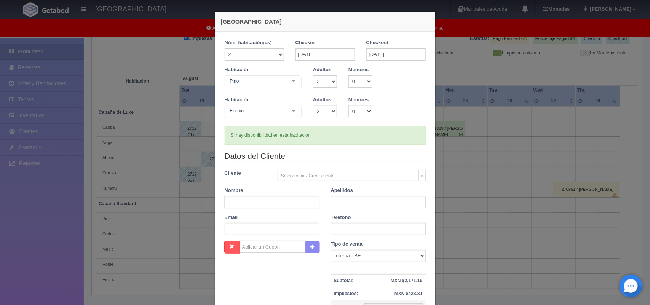
click at [249, 204] on input "text" at bounding box center [272, 202] width 95 height 12
type input "e"
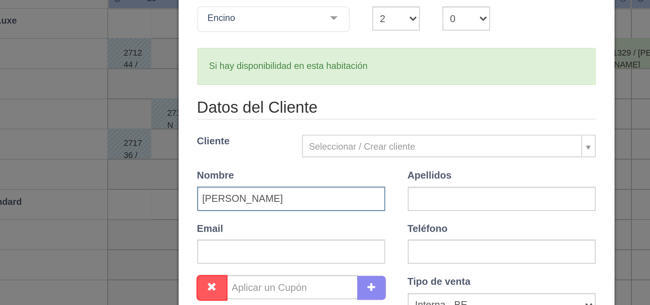
type input "Enrique"
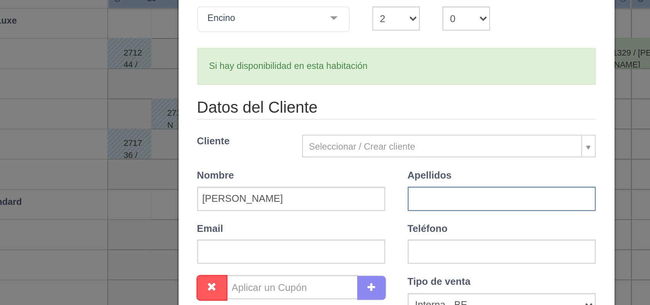
click at [350, 205] on input "text" at bounding box center [378, 202] width 95 height 12
type input "Moreno Maldonado"
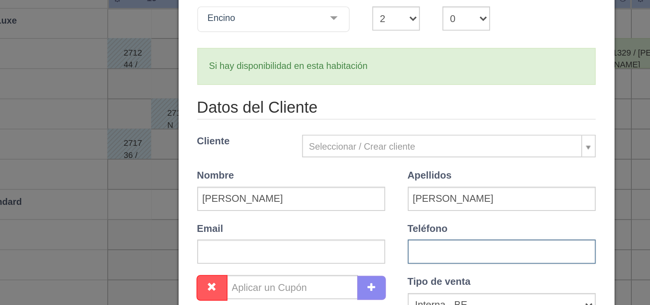
click at [353, 226] on input "text" at bounding box center [378, 229] width 95 height 12
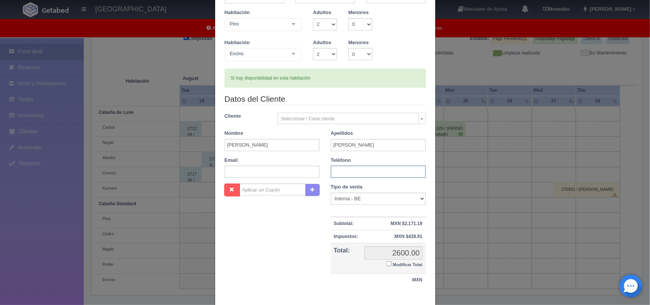
scroll to position [100, 0]
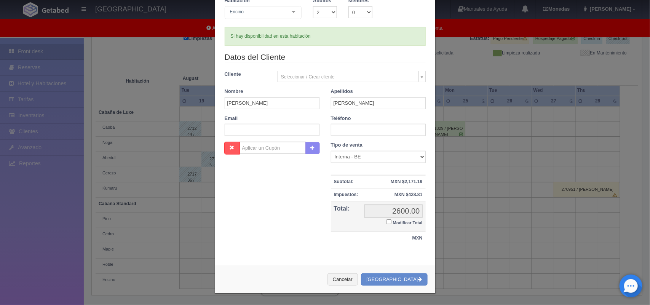
click at [386, 221] on input "Modificar Total" at bounding box center [388, 221] width 5 height 5
checkbox input "true"
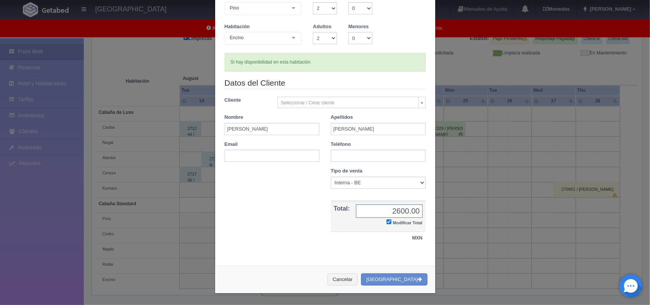
scroll to position [73, 0]
type input "1"
type input "2400.00"
click at [393, 278] on button "[GEOGRAPHIC_DATA]" at bounding box center [394, 279] width 66 height 13
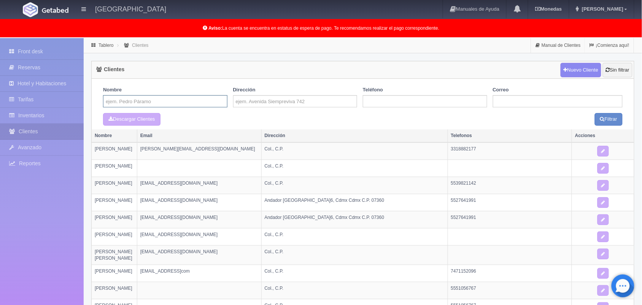
click at [193, 104] on input "text" at bounding box center [165, 101] width 124 height 12
type input "enrique"
click at [595, 113] on button "Filtrar" at bounding box center [609, 119] width 28 height 13
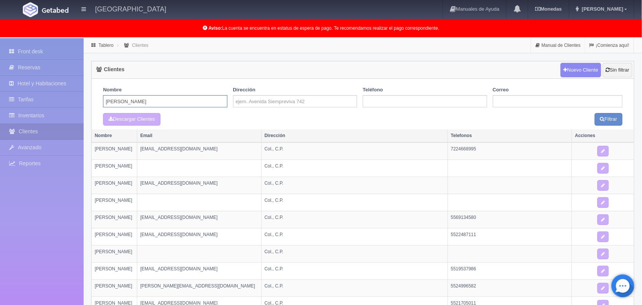
click at [183, 102] on input "[PERSON_NAME]" at bounding box center [165, 101] width 124 height 12
type input "[PERSON_NAME]"
click at [595, 113] on button "Filtrar" at bounding box center [609, 119] width 28 height 13
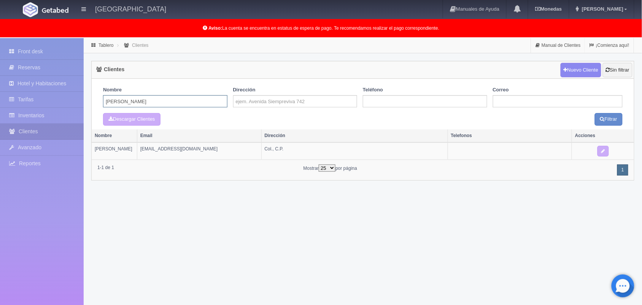
click at [148, 103] on input "enrique moreno" at bounding box center [165, 101] width 124 height 12
type input "enrique"
click at [595, 113] on button "Filtrar" at bounding box center [609, 119] width 28 height 13
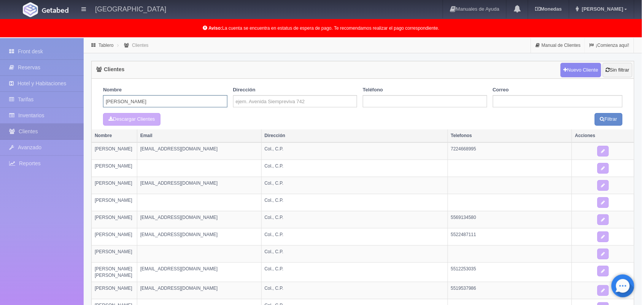
click at [151, 101] on input "[PERSON_NAME]" at bounding box center [165, 101] width 124 height 12
type input "e"
type input "maldonado"
click at [595, 113] on button "Filtrar" at bounding box center [609, 119] width 28 height 13
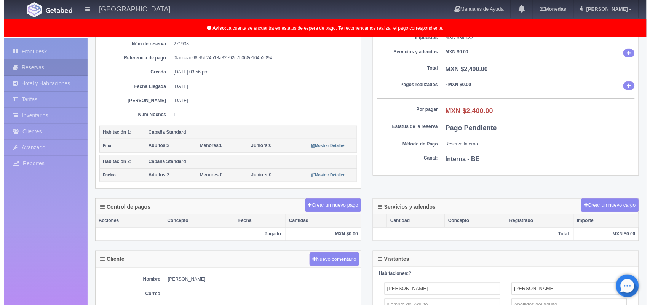
scroll to position [91, 0]
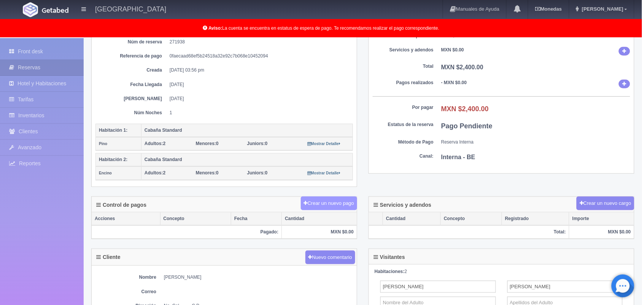
click at [332, 199] on button "Crear un nuevo pago" at bounding box center [329, 203] width 56 height 14
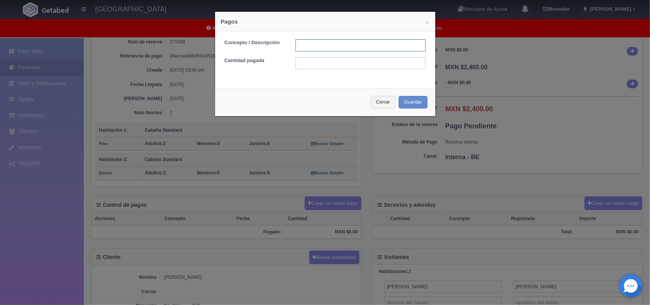
click at [318, 47] on input "text" at bounding box center [360, 45] width 130 height 12
type input "Pago efectivo"
click at [347, 64] on input "text" at bounding box center [360, 63] width 130 height 12
type input "2400.00"
click at [406, 102] on button "Guardar" at bounding box center [412, 102] width 29 height 13
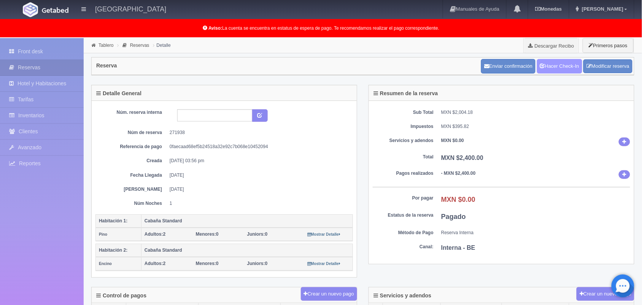
click at [550, 67] on link "Hacer Check-In" at bounding box center [559, 66] width 45 height 14
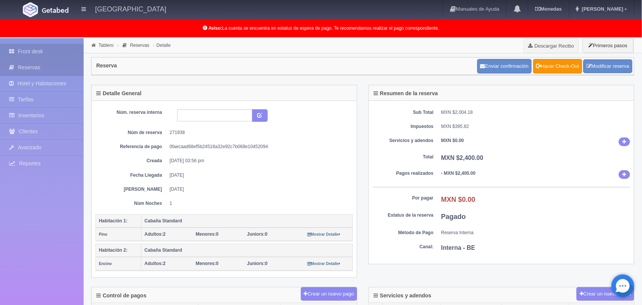
click at [29, 54] on link "Front desk" at bounding box center [42, 52] width 84 height 16
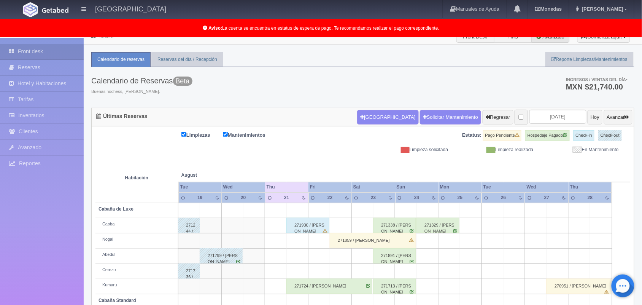
scroll to position [8, 0]
click at [551, 118] on input "[DATE]" at bounding box center [558, 117] width 57 height 14
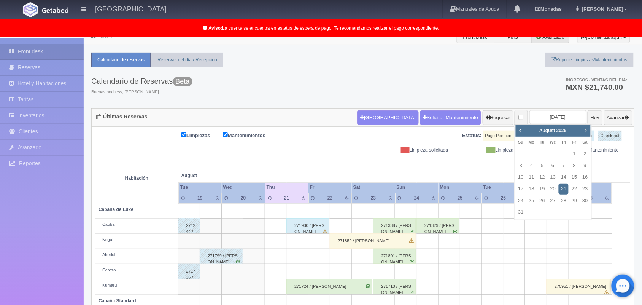
click at [585, 131] on span "Next" at bounding box center [586, 130] width 6 height 6
click at [523, 175] on link "14" at bounding box center [521, 177] width 10 height 11
type input "[DATE]"
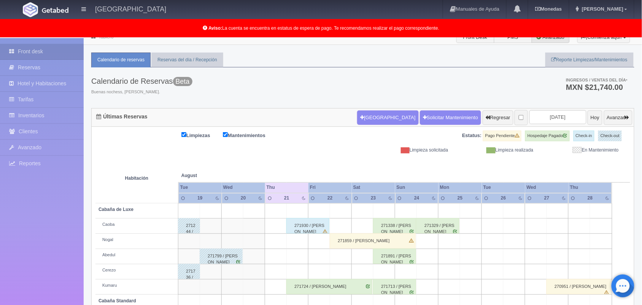
scroll to position [106, 0]
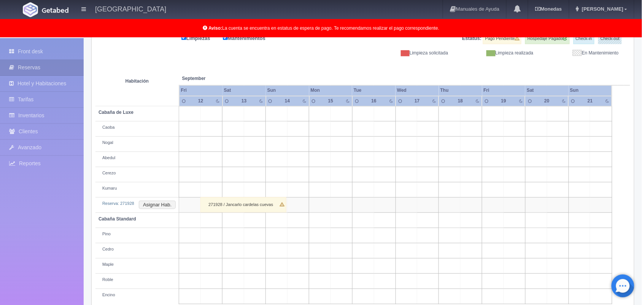
scroll to position [105, 0]
click at [163, 204] on button "Asignar Hab." at bounding box center [157, 205] width 37 height 8
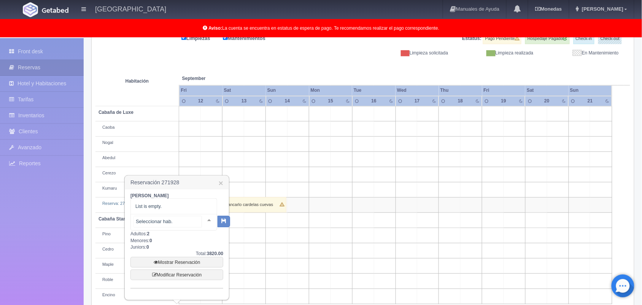
click at [204, 218] on div at bounding box center [209, 219] width 15 height 11
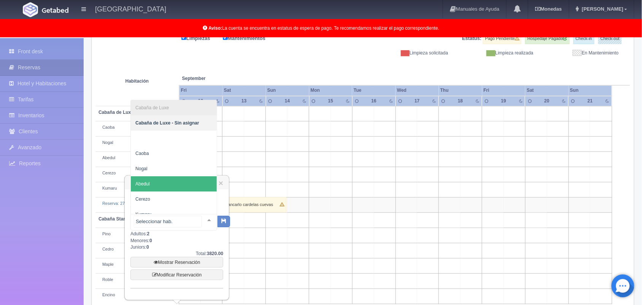
click at [182, 176] on span "Abedul" at bounding box center [174, 183] width 86 height 15
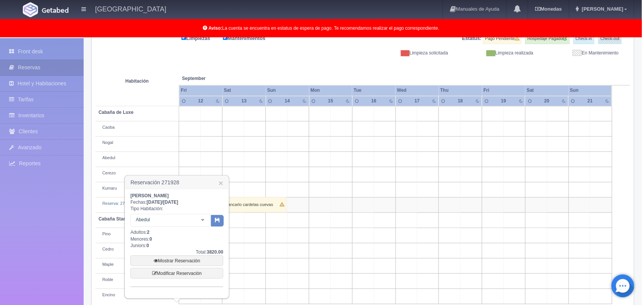
click at [218, 212] on span at bounding box center [218, 220] width 12 height 17
click at [218, 220] on icon "button" at bounding box center [217, 219] width 5 height 5
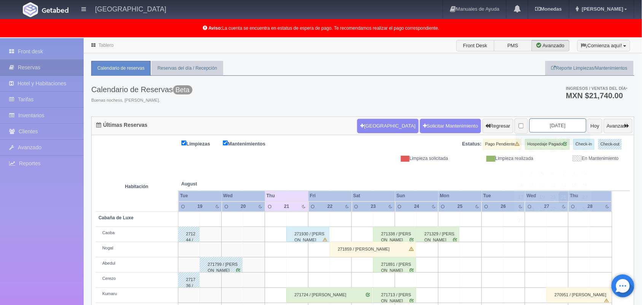
click at [544, 128] on input "[DATE]" at bounding box center [558, 125] width 57 height 14
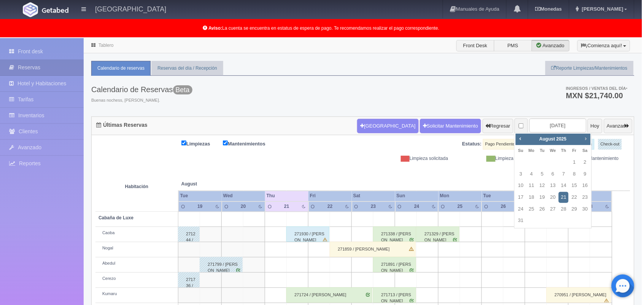
click at [586, 136] on span "Next" at bounding box center [586, 138] width 6 height 6
click at [524, 185] on link "14" at bounding box center [521, 185] width 10 height 11
type input "2025-09-14"
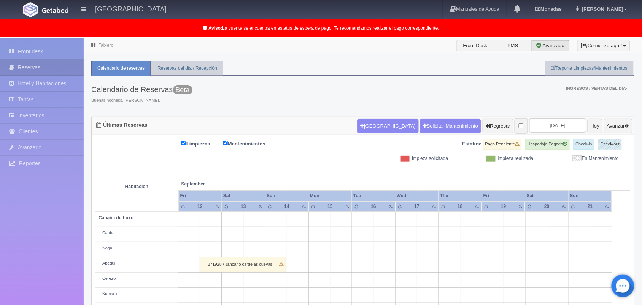
scroll to position [106, 0]
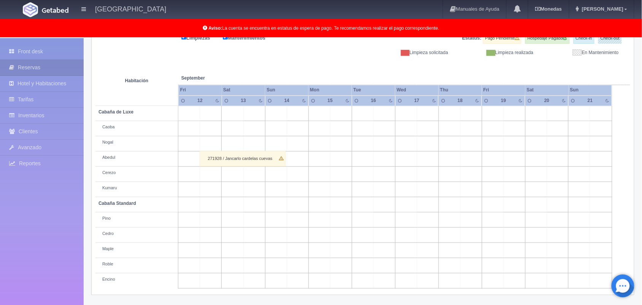
click at [253, 162] on div "271928 / Jancarlo cardelas cuevas" at bounding box center [243, 158] width 86 height 15
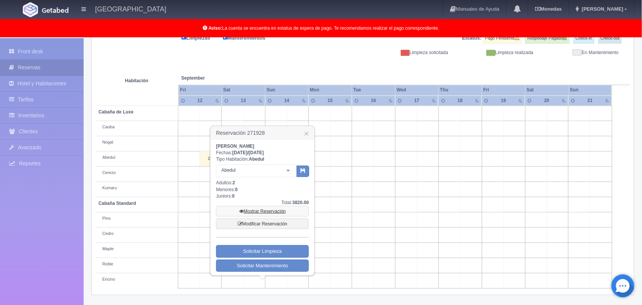
click at [274, 209] on link "Mostrar Reservación" at bounding box center [262, 211] width 93 height 11
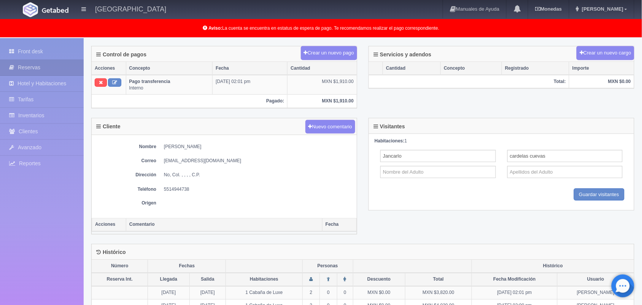
scroll to position [228, 0]
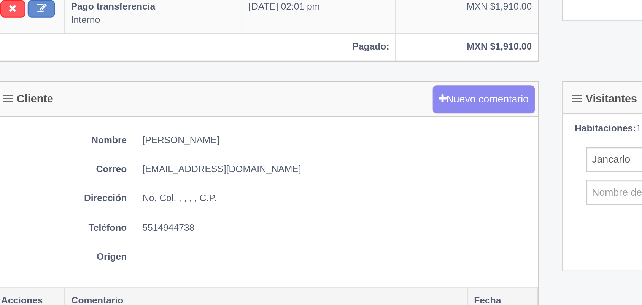
click at [185, 188] on dd "5514944738" at bounding box center [258, 188] width 189 height 6
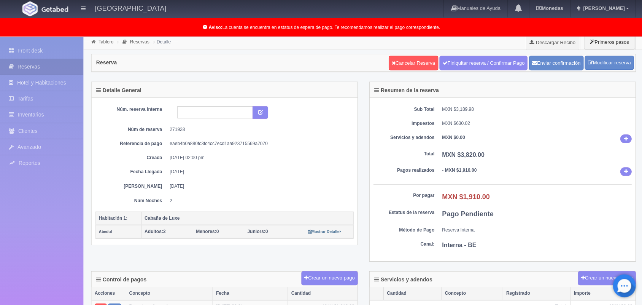
scroll to position [3, 0]
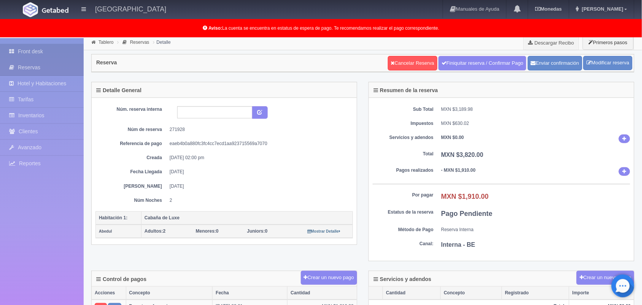
click at [67, 51] on link "Front desk" at bounding box center [42, 52] width 84 height 16
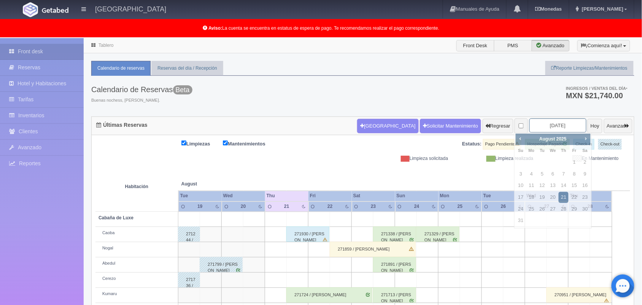
click at [534, 125] on input "2025-08-21" at bounding box center [558, 125] width 57 height 14
click at [585, 137] on span "Next" at bounding box center [586, 138] width 6 height 6
click at [518, 137] on span "Prev" at bounding box center [521, 138] width 6 height 6
click at [585, 140] on span "Next" at bounding box center [586, 138] width 6 height 6
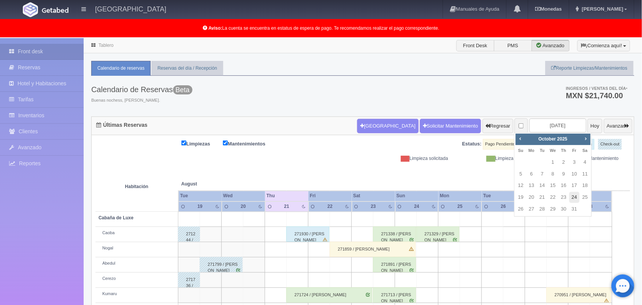
click at [572, 193] on link "24" at bounding box center [575, 197] width 10 height 11
type input "2025-10-24"
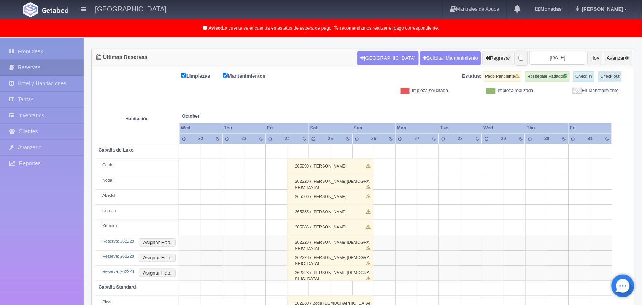
scroll to position [65, 0]
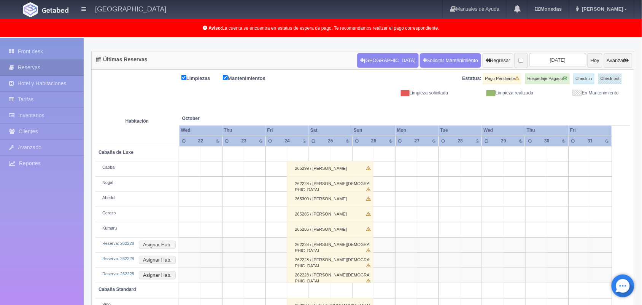
click at [483, 57] on button "Regresar" at bounding box center [498, 60] width 31 height 14
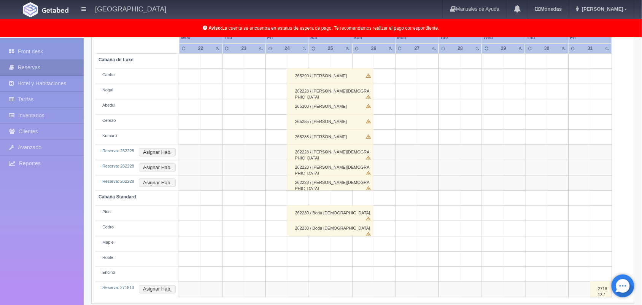
scroll to position [159, 0]
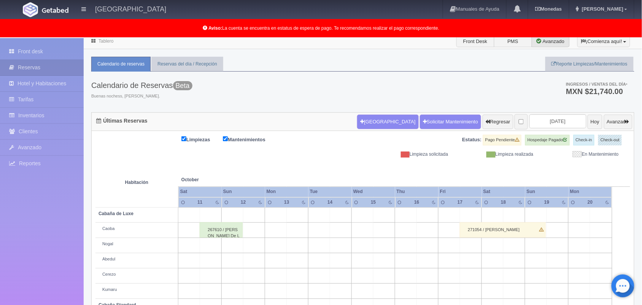
scroll to position [5, 0]
click at [483, 121] on button "Regresar" at bounding box center [498, 121] width 31 height 14
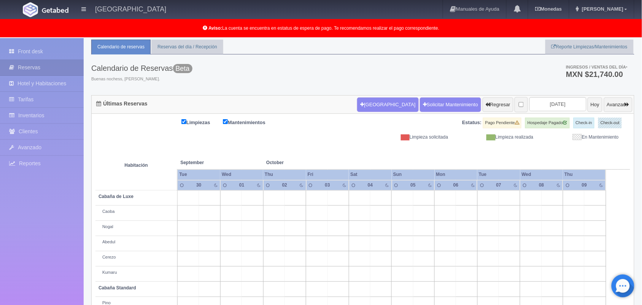
scroll to position [20, 0]
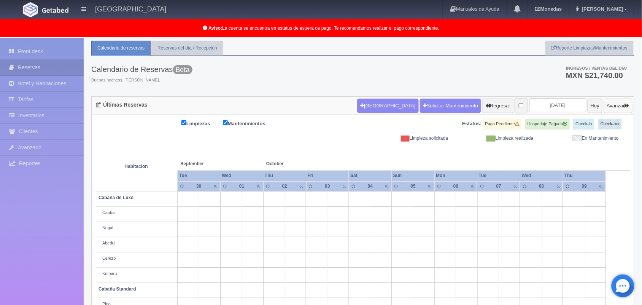
click at [612, 104] on button "Avanzar" at bounding box center [618, 106] width 29 height 14
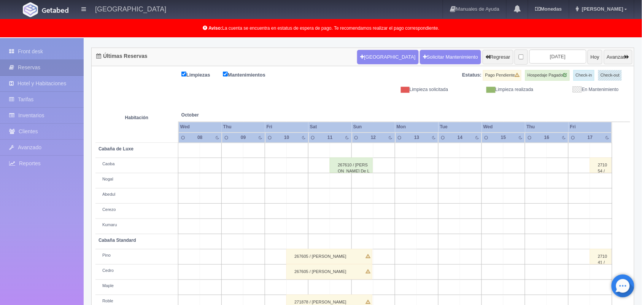
scroll to position [69, 0]
click at [613, 58] on button "Avanzar" at bounding box center [618, 57] width 29 height 14
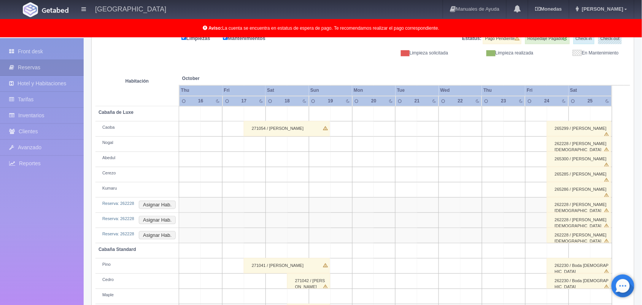
scroll to position [105, 0]
click at [61, 56] on link "Front desk" at bounding box center [42, 52] width 84 height 16
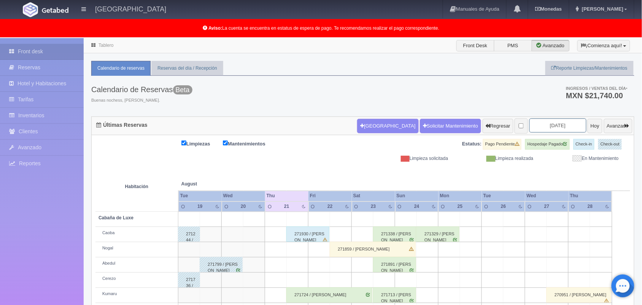
click at [531, 129] on input "[DATE]" at bounding box center [558, 125] width 57 height 14
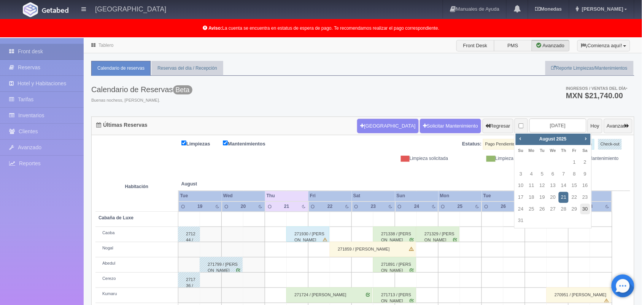
click at [586, 210] on link "30" at bounding box center [586, 209] width 10 height 11
type input "2025-08-30"
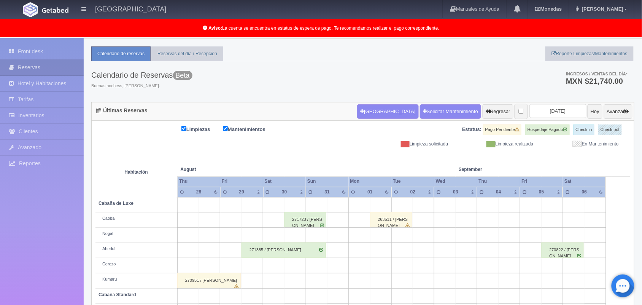
scroll to position [9, 0]
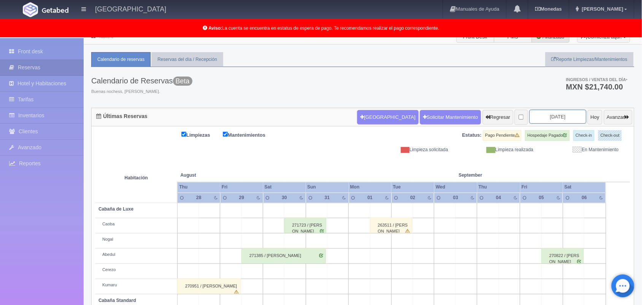
click at [550, 114] on input "2025-08-30" at bounding box center [558, 117] width 57 height 14
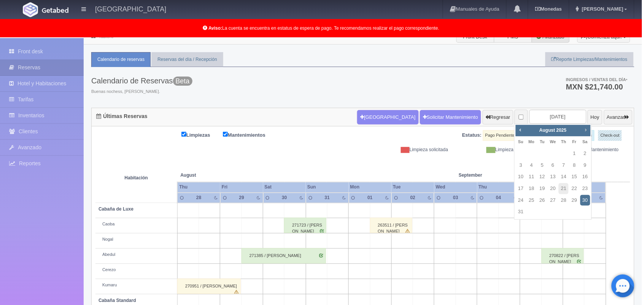
click at [585, 132] on span "Next" at bounding box center [586, 130] width 6 height 6
click at [555, 166] on link "8" at bounding box center [553, 165] width 10 height 11
type input "2025-10-08"
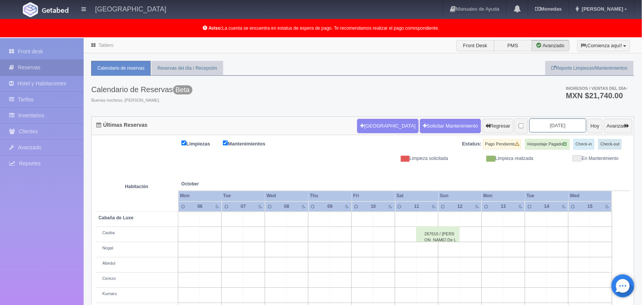
click at [541, 131] on input "[DATE]" at bounding box center [558, 125] width 57 height 14
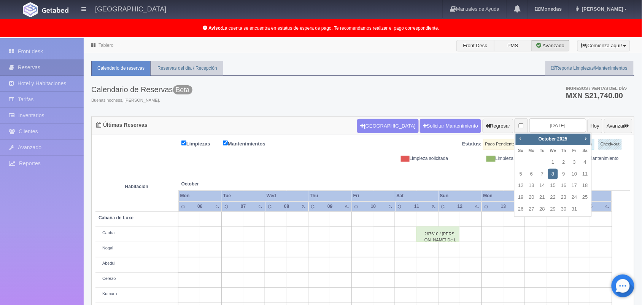
click at [521, 141] on span "Prev" at bounding box center [521, 138] width 6 height 6
click at [575, 209] on link "29" at bounding box center [575, 209] width 10 height 11
type input "[DATE]"
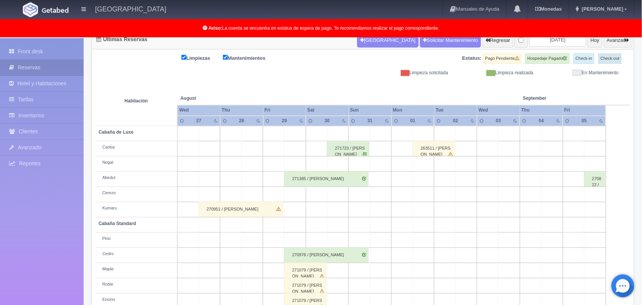
scroll to position [106, 0]
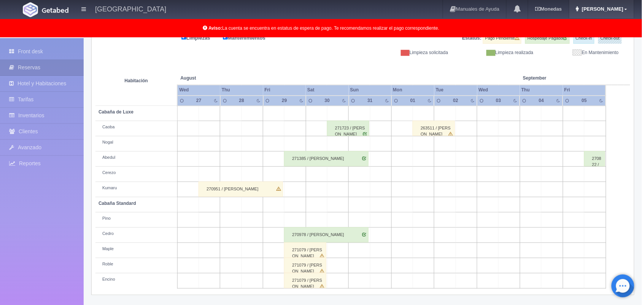
click at [622, 11] on span "Marlene" at bounding box center [601, 9] width 43 height 6
click at [614, 33] on link "Salir / Log Out" at bounding box center [604, 36] width 60 height 10
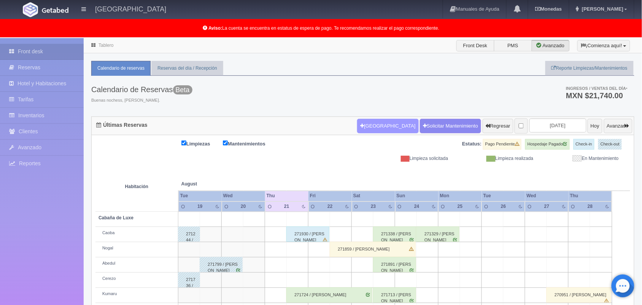
click at [357, 127] on button "[GEOGRAPHIC_DATA]" at bounding box center [387, 126] width 61 height 14
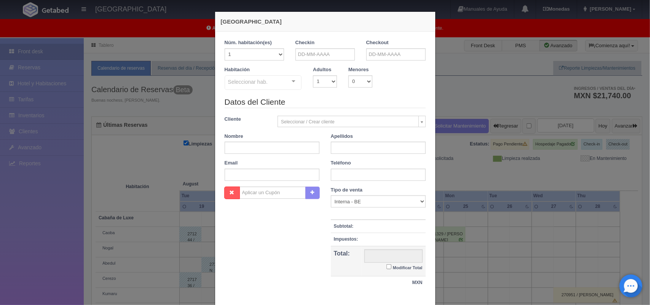
checkbox input "false"
click at [324, 46] on div "Checkin" at bounding box center [324, 49] width 59 height 21
click at [327, 56] on input "text" at bounding box center [324, 54] width 59 height 12
click at [355, 137] on link "29" at bounding box center [352, 136] width 10 height 11
type input "29-08-2025"
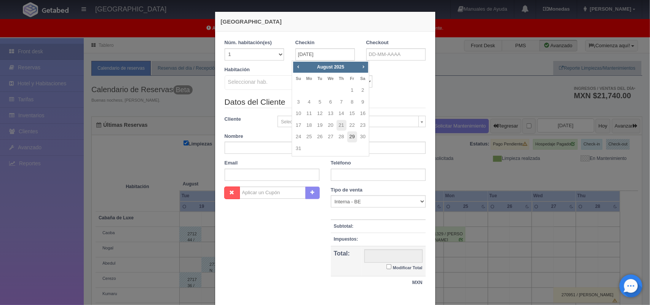
checkbox input "false"
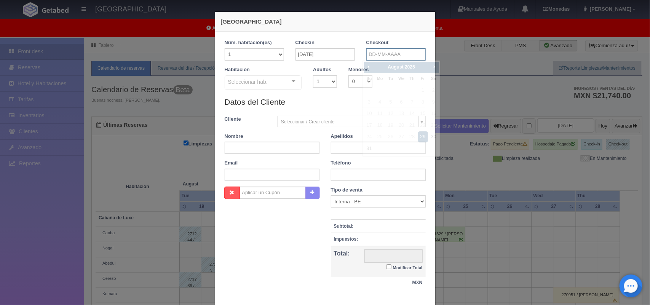
click at [393, 55] on input "text" at bounding box center [395, 54] width 59 height 12
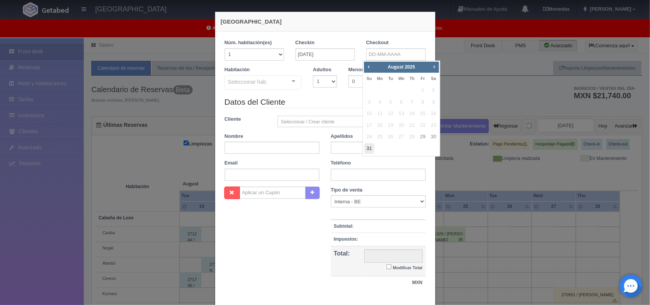
click at [368, 149] on link "31" at bounding box center [369, 148] width 10 height 11
type input "31-08-2025"
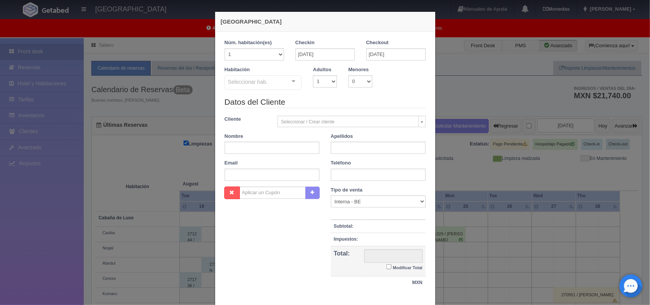
checkbox input "false"
click at [318, 83] on select "1 2 3 4 5 6 7 8 9 10" at bounding box center [325, 81] width 24 height 12
select select "2"
click at [313, 75] on select "1 2 3 4 5 6 7 8 9 10" at bounding box center [325, 81] width 24 height 12
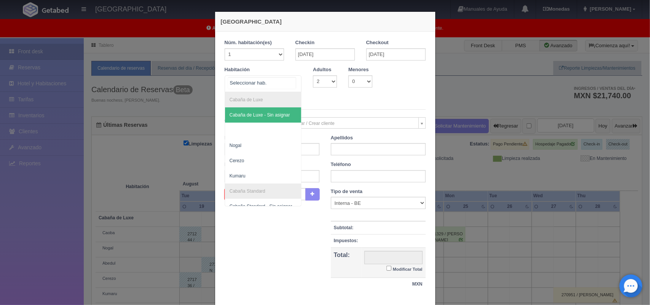
click at [287, 81] on div "Cabaña de Luxe Cabaña de Luxe - Sin asignar Nogal Cerezo Kumaru Cabaña Standard…" at bounding box center [263, 83] width 77 height 17
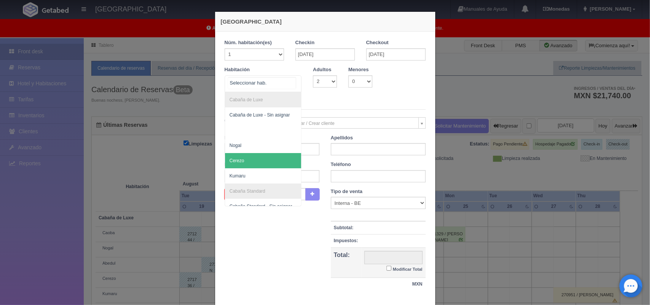
scroll to position [19, 0]
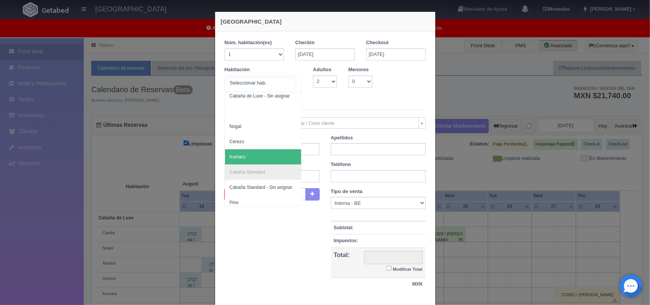
click at [273, 158] on span "Kumaru" at bounding box center [263, 156] width 77 height 15
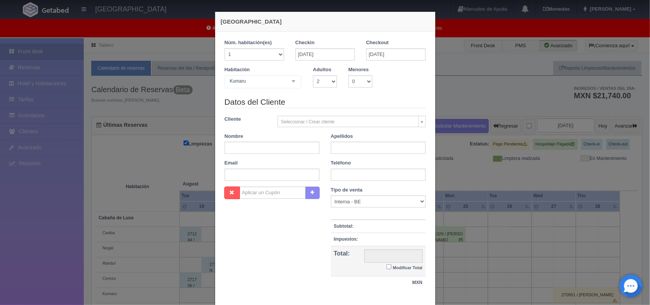
checkbox input "false"
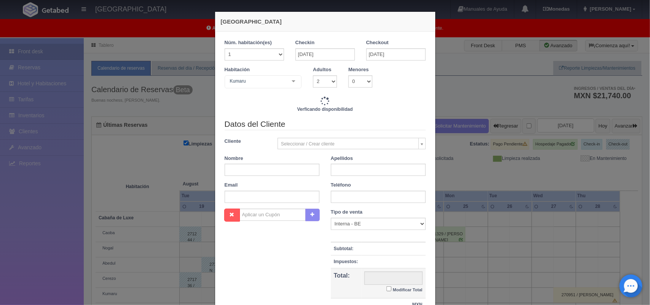
type input "4020.00"
checkbox input "false"
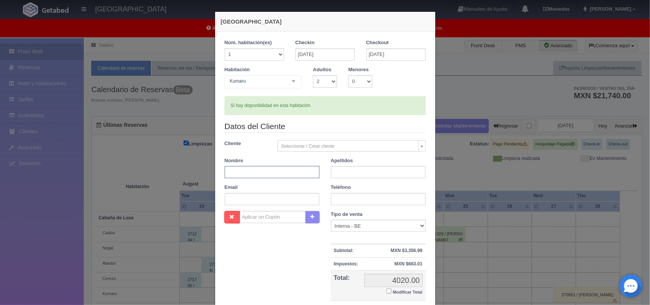
click at [271, 172] on input "text" at bounding box center [272, 172] width 95 height 12
type input "Miriam"
click at [340, 174] on input "text" at bounding box center [378, 172] width 95 height 12
type input "Santiago"
click at [349, 202] on input "text" at bounding box center [378, 199] width 95 height 12
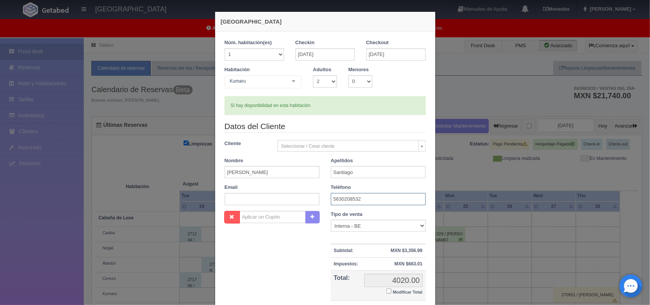
type input "5630208532"
click at [276, 199] on input "text" at bounding box center [272, 199] width 95 height 12
paste input "Panugarcia91@gmail.com"
type input "Panugarcia91@gmail.com"
click at [386, 292] on input "Modificar Total" at bounding box center [388, 290] width 5 height 5
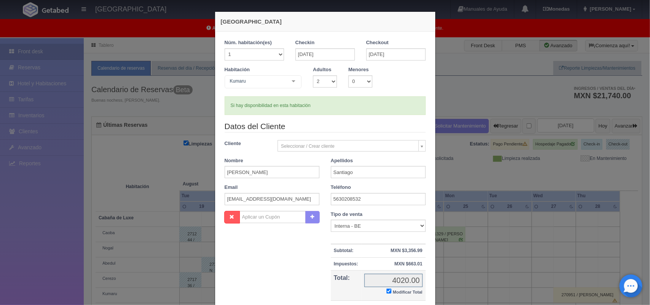
checkbox input "true"
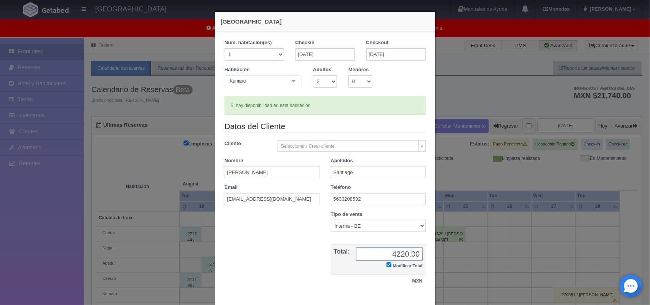
scroll to position [44, 0]
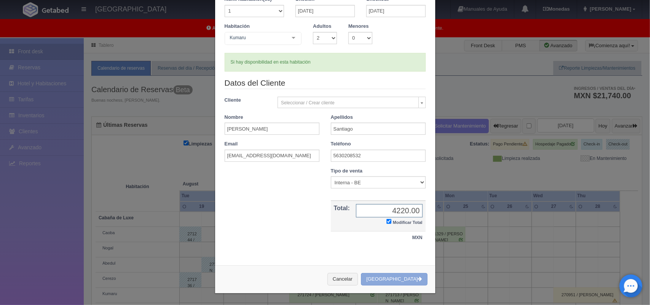
type input "4220.00"
click at [400, 276] on button "[GEOGRAPHIC_DATA]" at bounding box center [394, 279] width 66 height 13
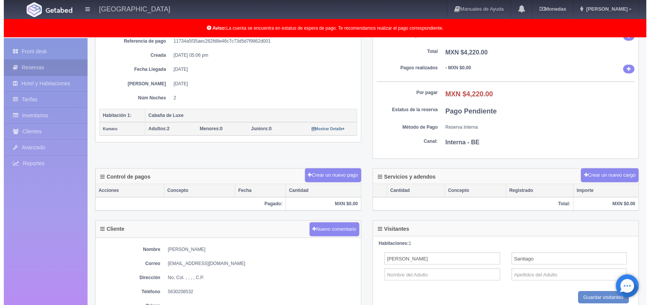
scroll to position [104, 0]
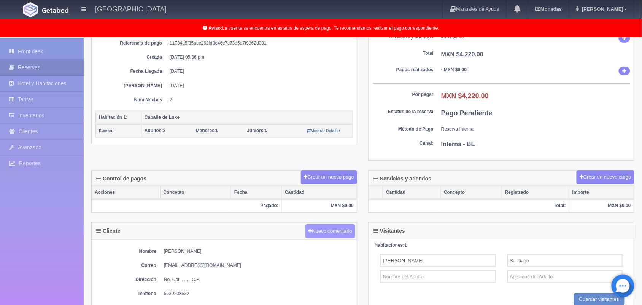
click at [328, 231] on button "Nuevo comentario" at bounding box center [331, 231] width 50 height 14
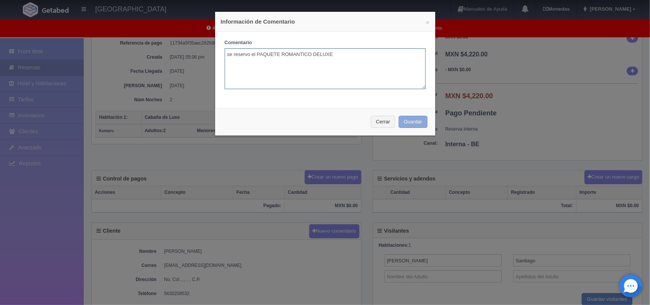
type textarea "se reservo el PAQUETE ROMANTICO DELUXE"
click at [408, 126] on button "Guardar" at bounding box center [412, 122] width 29 height 13
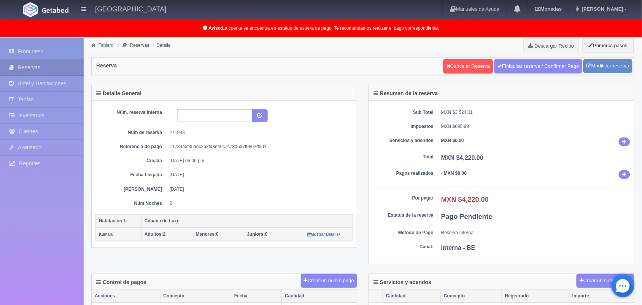
click at [107, 47] on link "Tablero" at bounding box center [106, 45] width 15 height 5
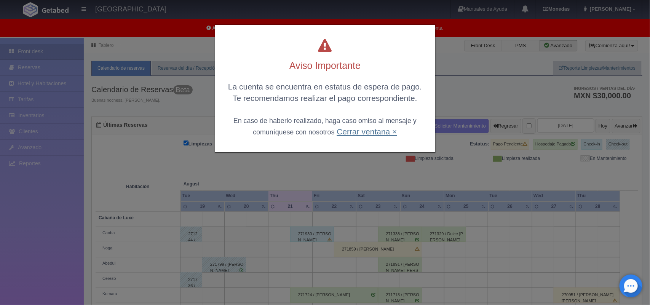
click at [367, 133] on link "Cerrar ventana ×" at bounding box center [366, 131] width 60 height 9
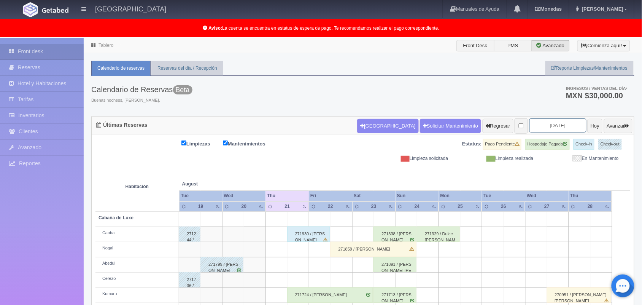
click at [543, 123] on input "[DATE]" at bounding box center [558, 125] width 57 height 14
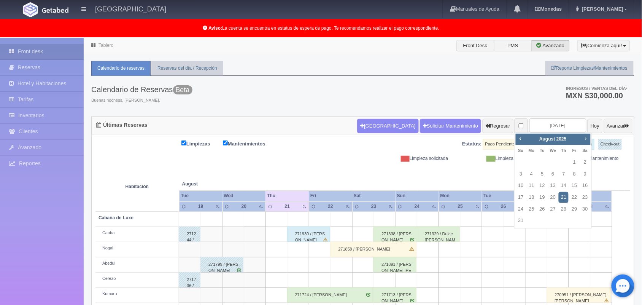
click at [583, 139] on span "Next" at bounding box center [586, 138] width 6 height 6
click at [544, 174] on link "9" at bounding box center [543, 174] width 10 height 11
type input "[DATE]"
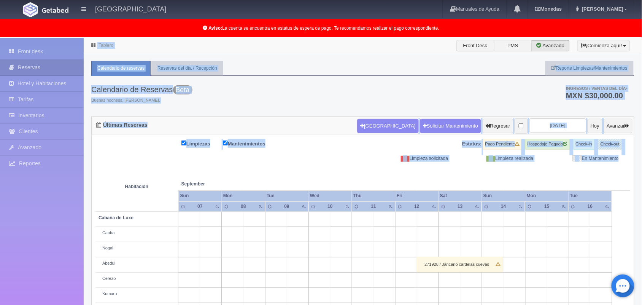
drag, startPoint x: 642, startPoint y: 193, endPoint x: 649, endPoint y: 237, distance: 44.4
click at [642, 237] on html "[GEOGRAPHIC_DATA] Manuales de Ayuda Actualizaciones recientes [GEOGRAPHIC_DATA]…" at bounding box center [321, 152] width 642 height 305
click at [373, 160] on div "Limpieza solicitada" at bounding box center [411, 158] width 85 height 6
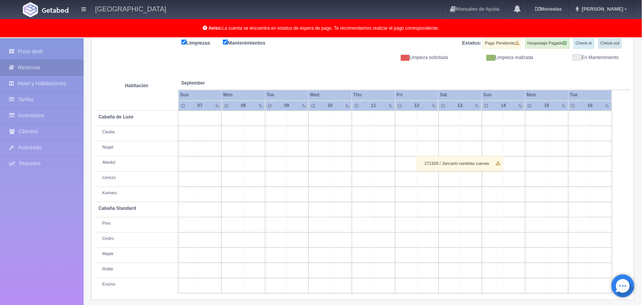
scroll to position [102, 0]
